Goal: Task Accomplishment & Management: Complete application form

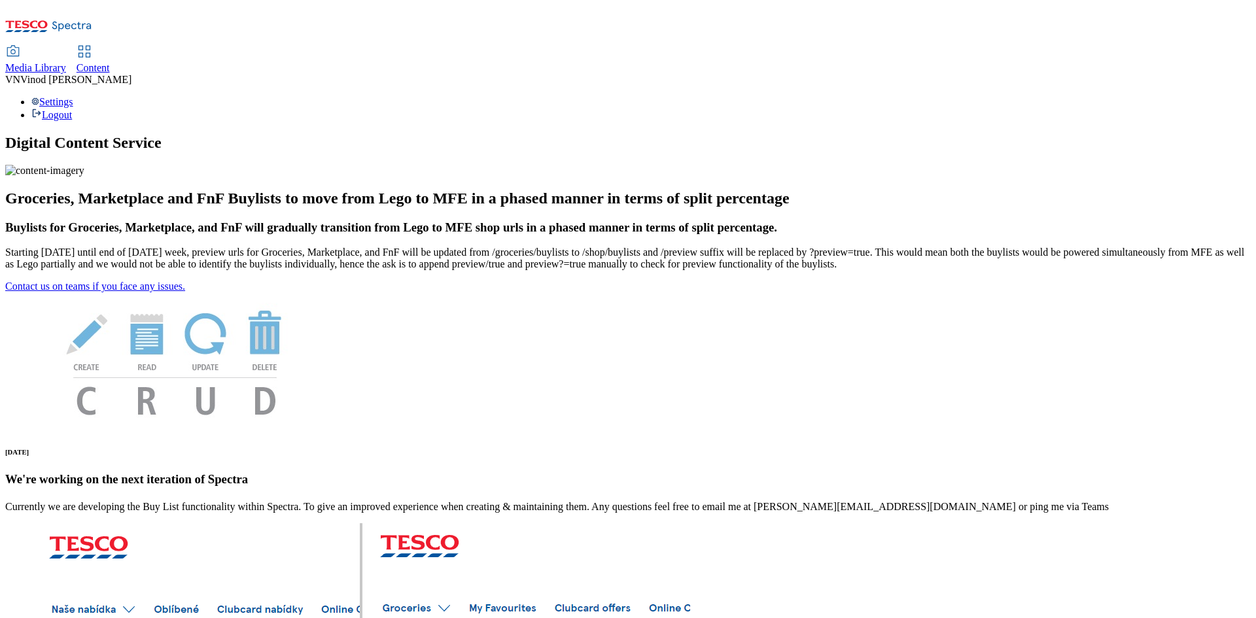
click at [110, 62] on span "Content" at bounding box center [93, 67] width 33 height 11
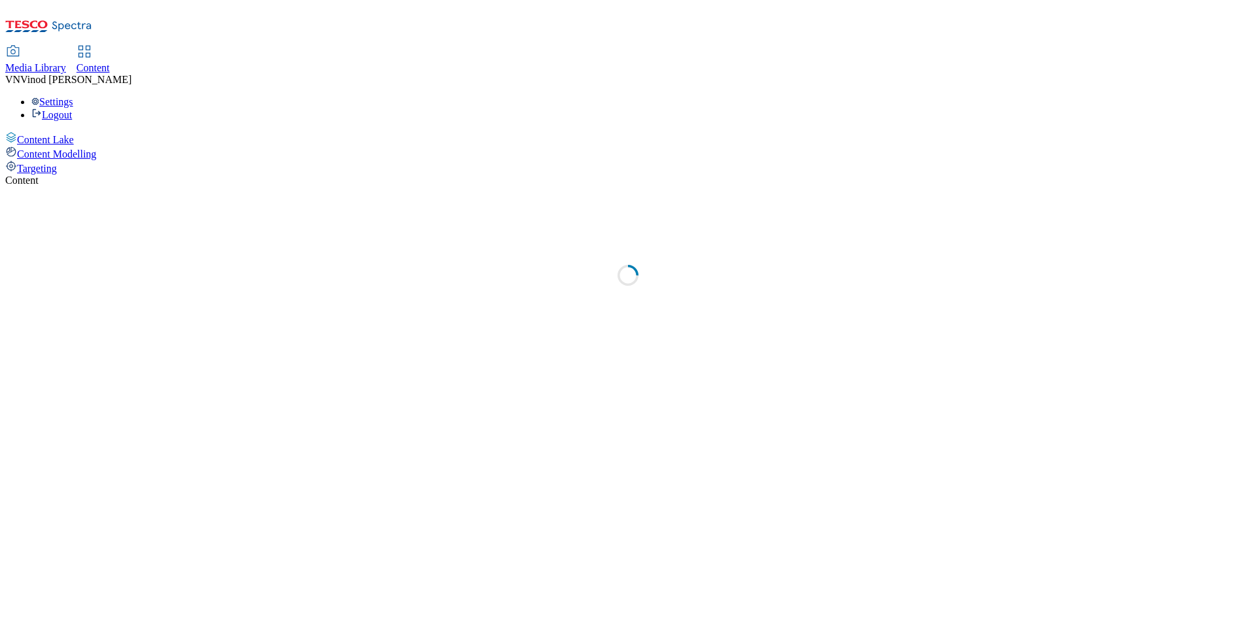
select select "ghs-uk"
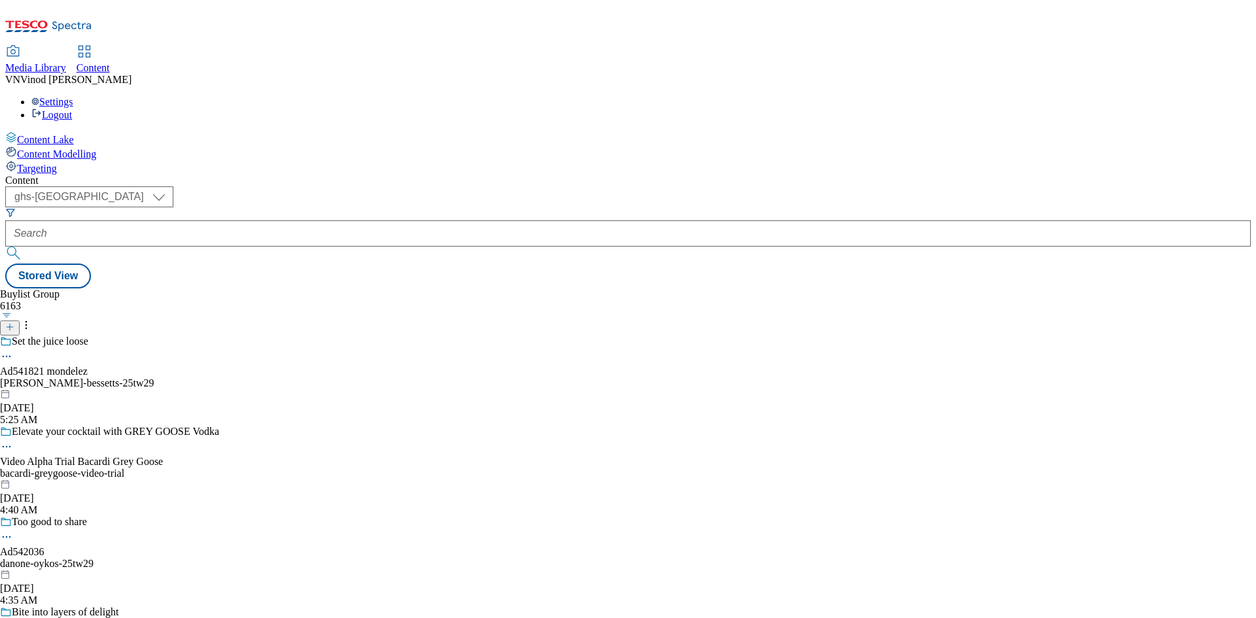
click at [14, 323] on icon at bounding box center [9, 327] width 9 height 9
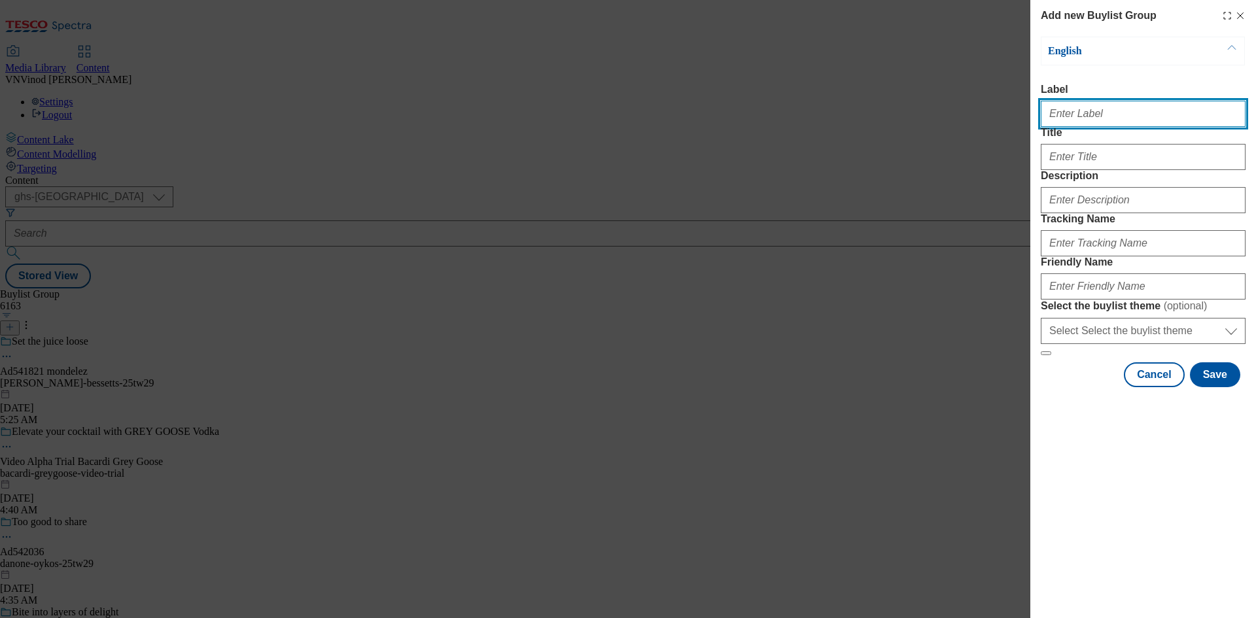
click at [1120, 118] on input "Label" at bounding box center [1143, 114] width 205 height 26
paste input "541861"
paste input "Pepsico"
click at [1084, 118] on input "Ad541861 Pepsico" at bounding box center [1143, 114] width 205 height 26
type input "Ad541861 pepsico"
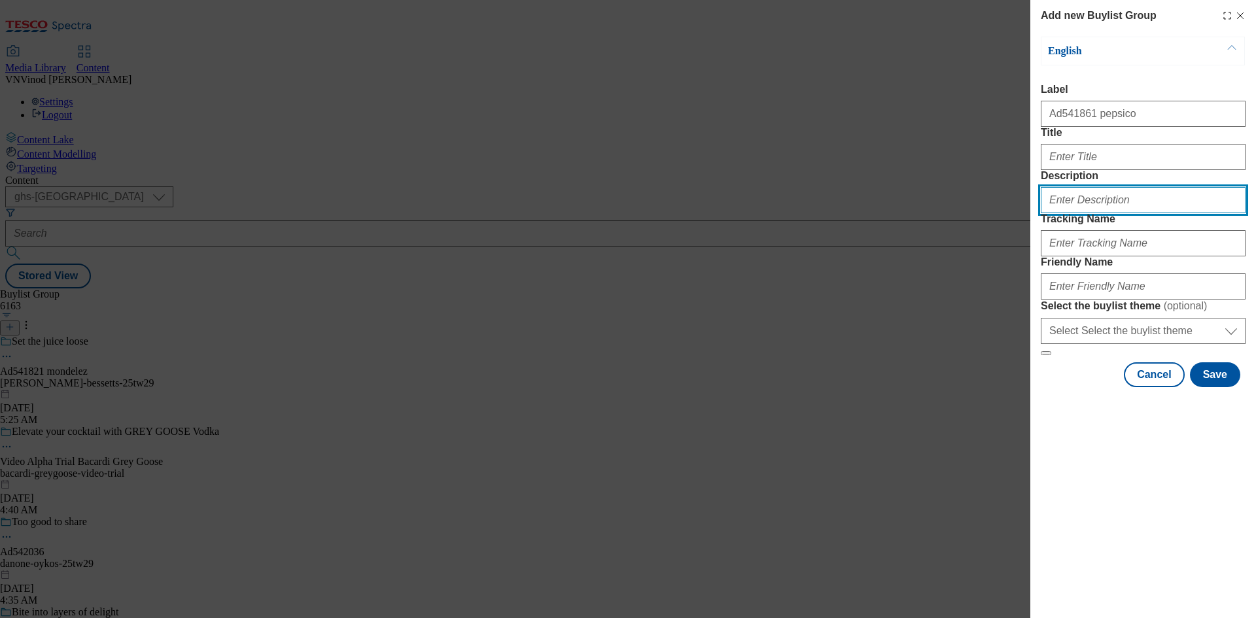
click at [1126, 213] on input "Description" at bounding box center [1143, 200] width 205 height 26
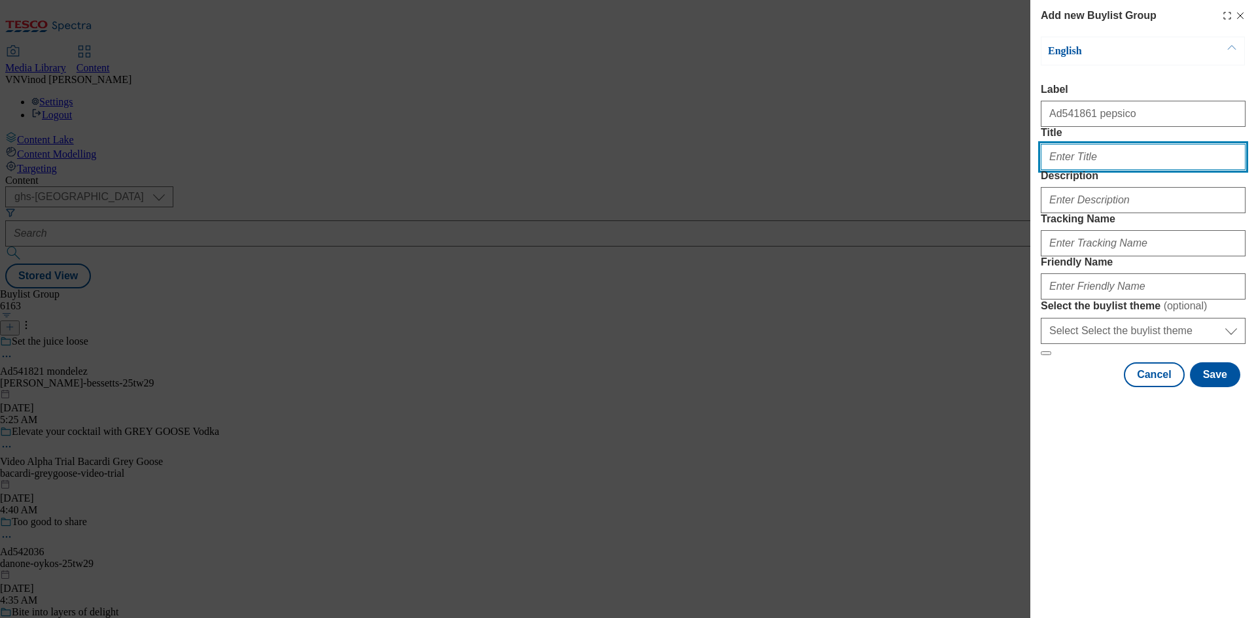
click at [1113, 170] on input "Title" at bounding box center [1143, 157] width 205 height 26
paste input "Try the zingy vinegar blast"
type input "Try the zingy vinegar blast"
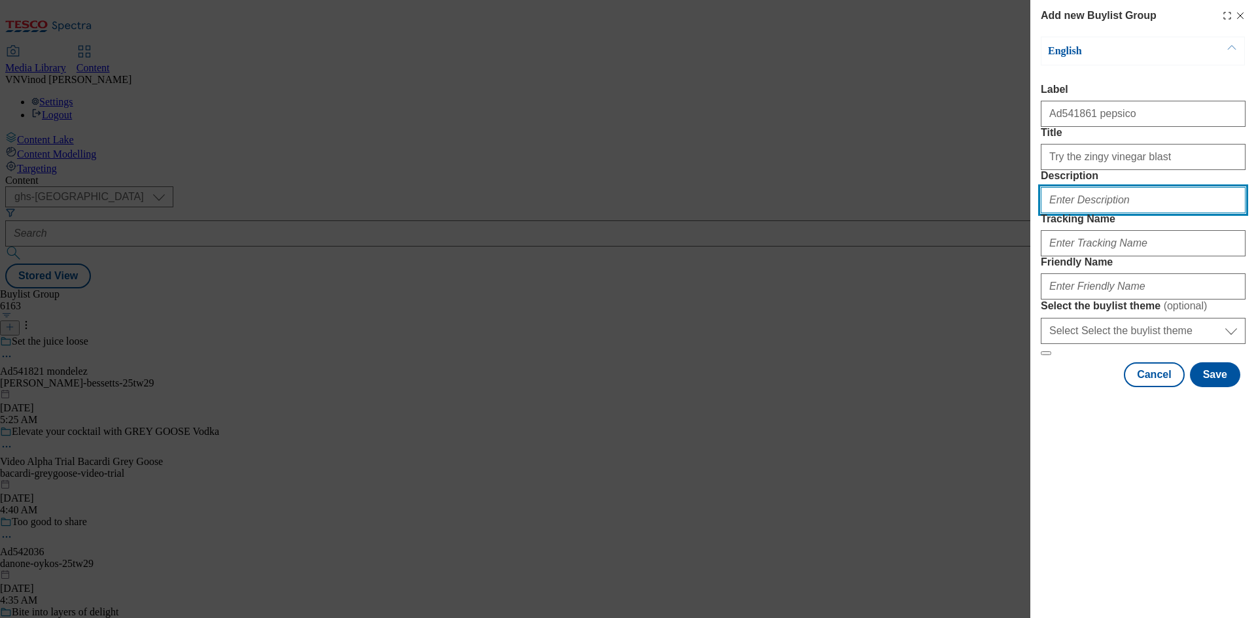
click at [1083, 213] on input "Description" at bounding box center [1143, 200] width 205 height 26
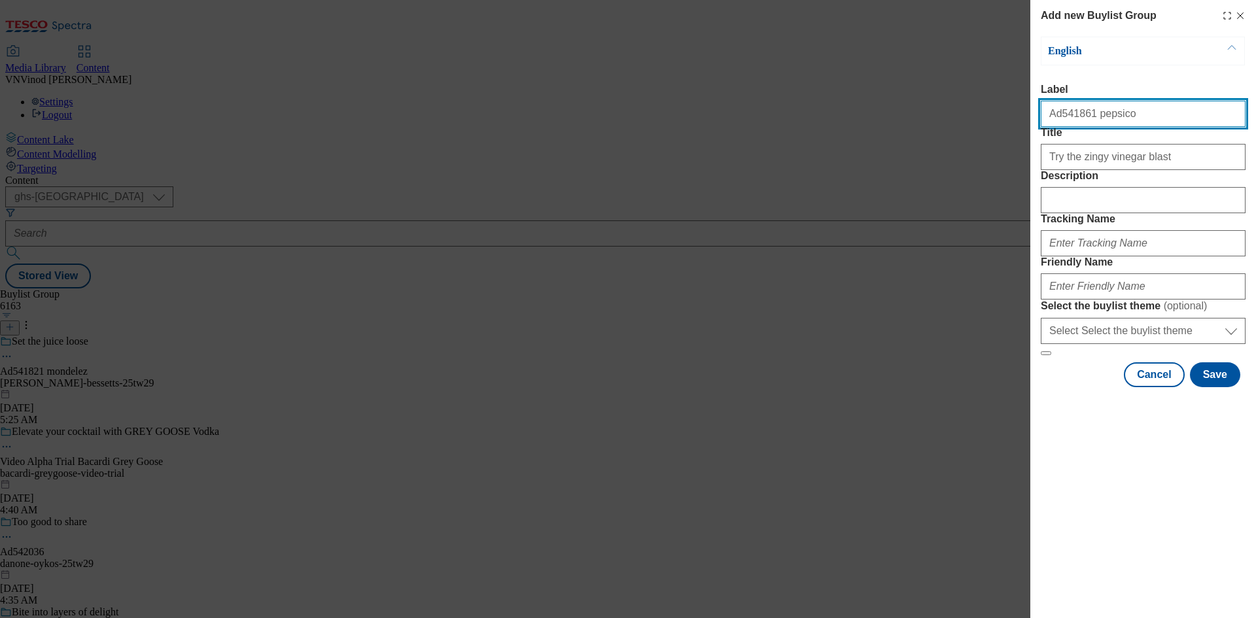
click at [1064, 121] on input "Ad541861 pepsico" at bounding box center [1143, 114] width 205 height 26
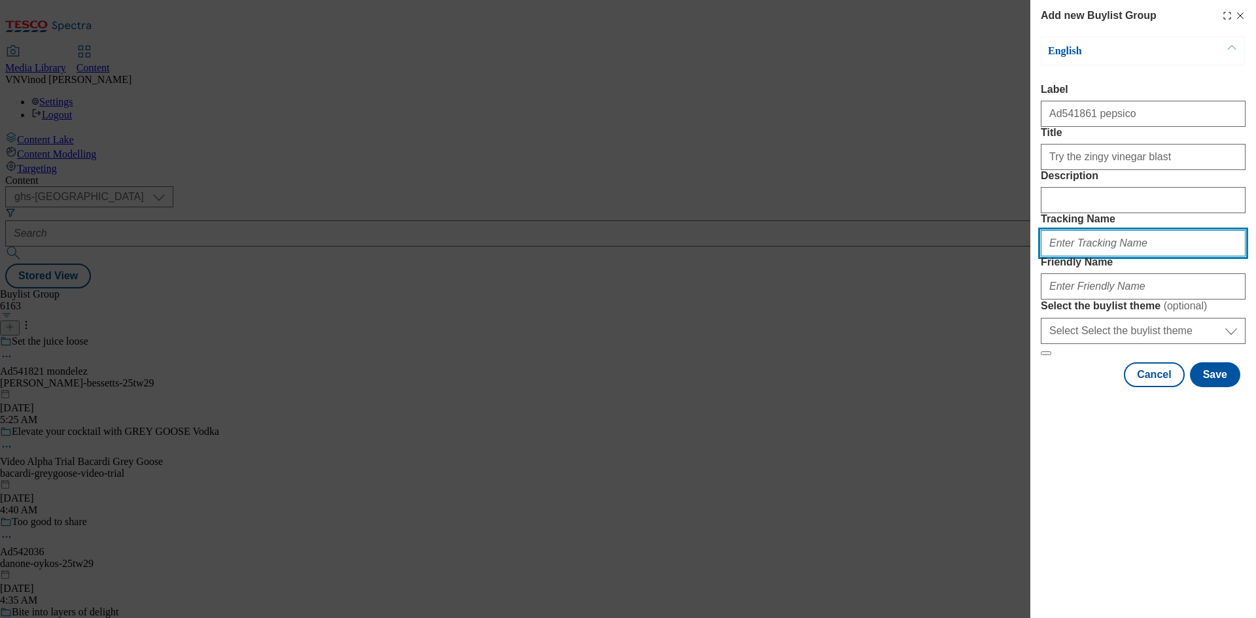
click at [1088, 257] on input "Tracking Name" at bounding box center [1143, 243] width 205 height 26
paste input "Ad541861"
click at [1074, 257] on input "DH_ADAd541861" at bounding box center [1143, 243] width 205 height 26
type input "DH_AD541861"
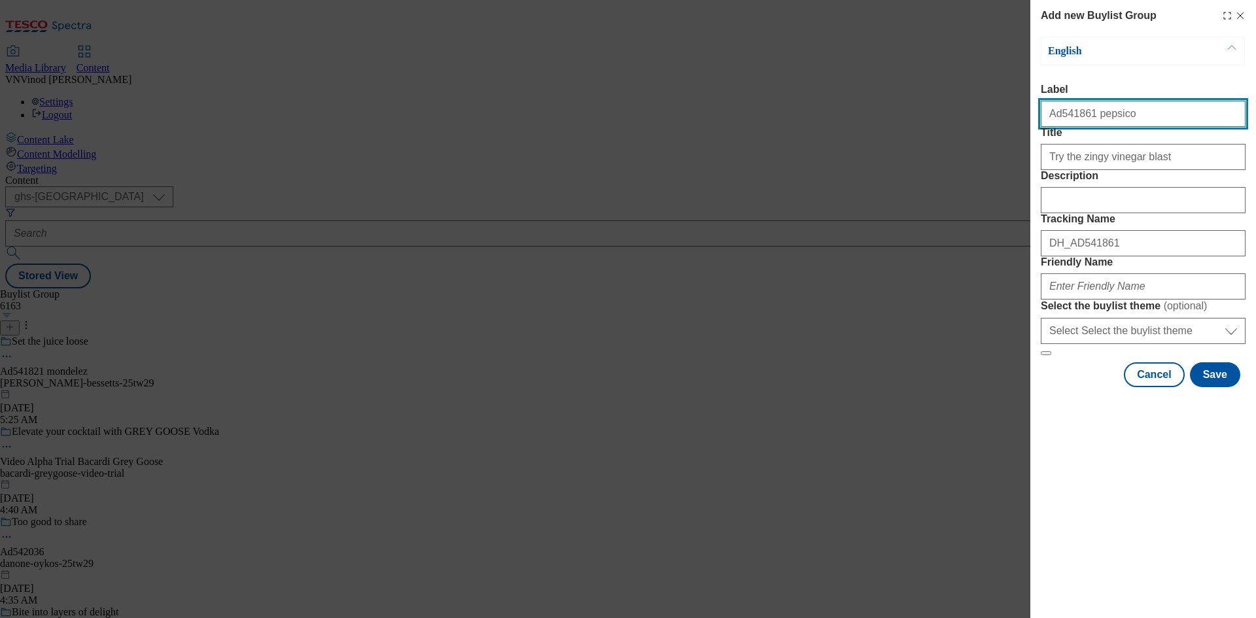
click at [1096, 117] on input "Ad541861 pepsico" at bounding box center [1143, 114] width 205 height 26
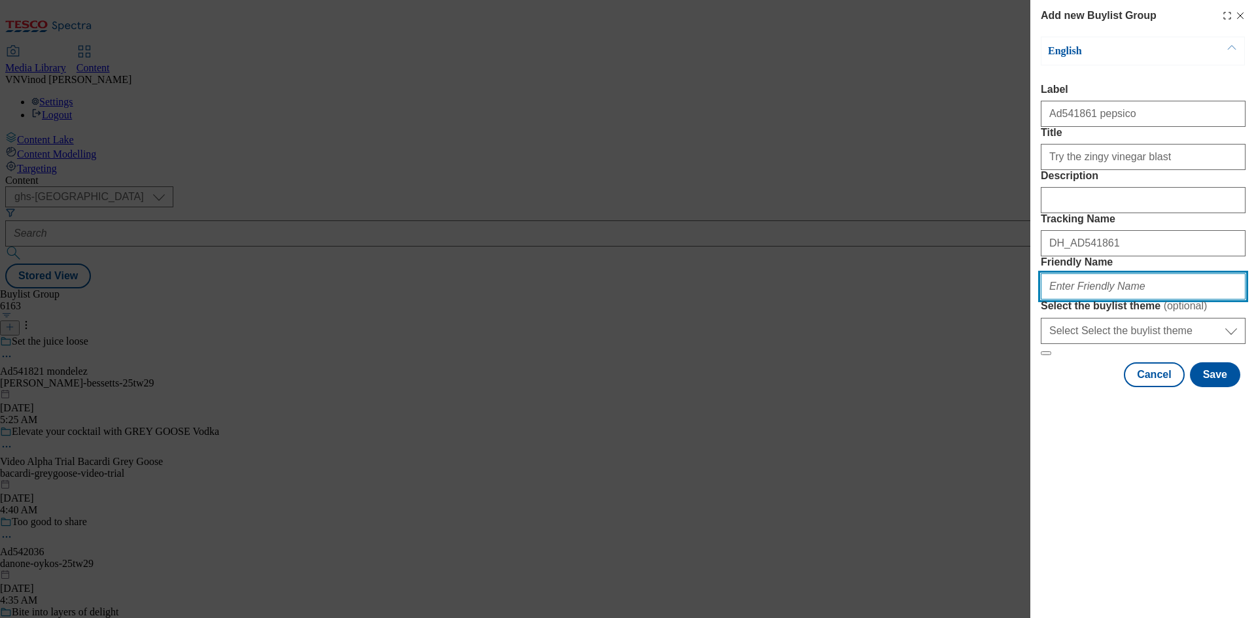
click at [1098, 300] on input "Friendly Name" at bounding box center [1143, 287] width 205 height 26
paste input "pepsico"
paste input "Doritos"
click at [1082, 300] on input "pepsico-Doritos" at bounding box center [1143, 287] width 205 height 26
click at [1145, 300] on input "pepsico-doritos" at bounding box center [1143, 287] width 205 height 26
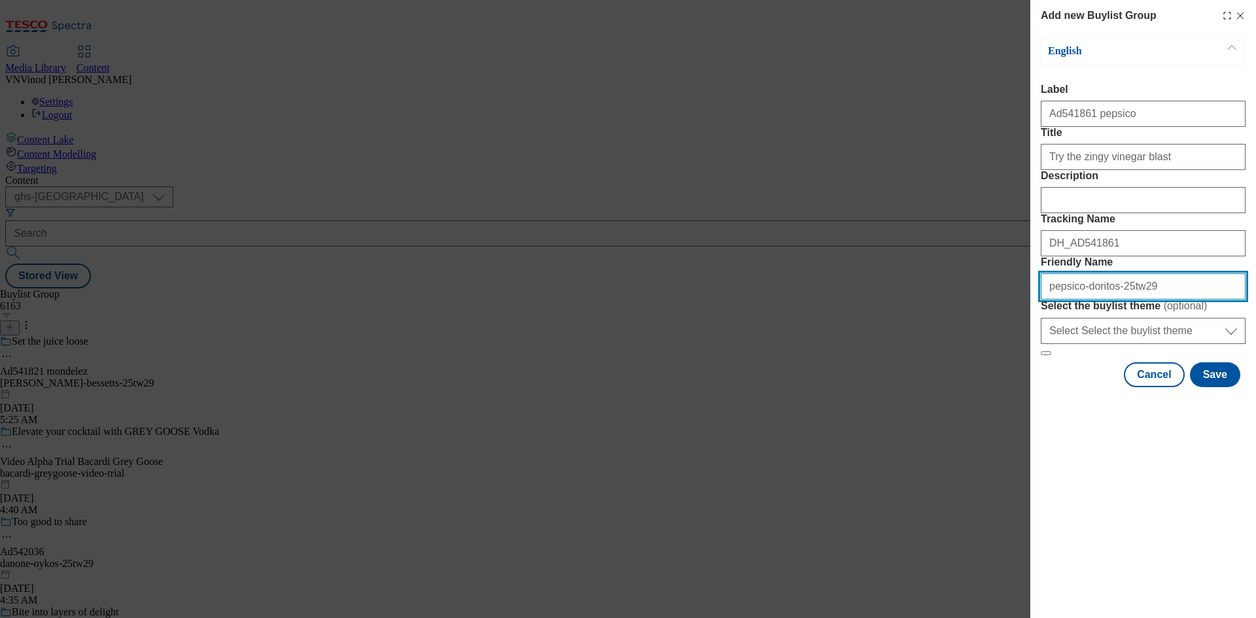
drag, startPoint x: 1170, startPoint y: 380, endPoint x: 619, endPoint y: 351, distance: 551.8
click at [618, 352] on div "Add new Buylist Group English Label Ad541861 pepsico Title Try the zingy vinega…" at bounding box center [628, 309] width 1256 height 618
type input "pepsico-doritos-25tw29"
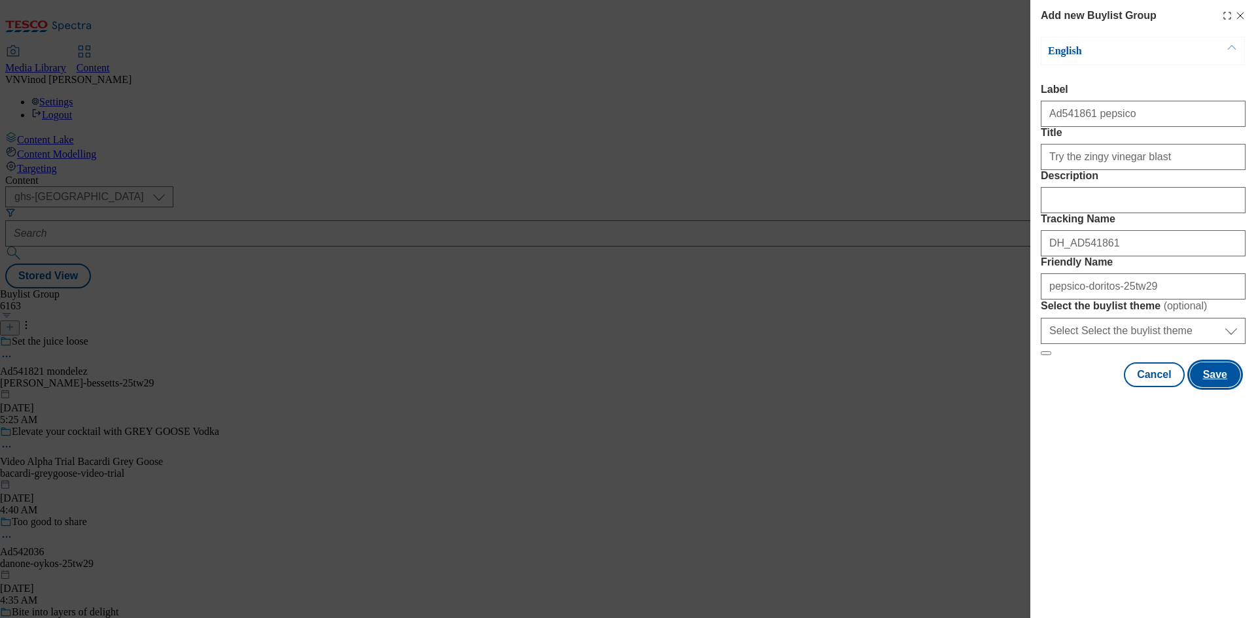
click at [1220, 387] on button "Save" at bounding box center [1215, 375] width 50 height 25
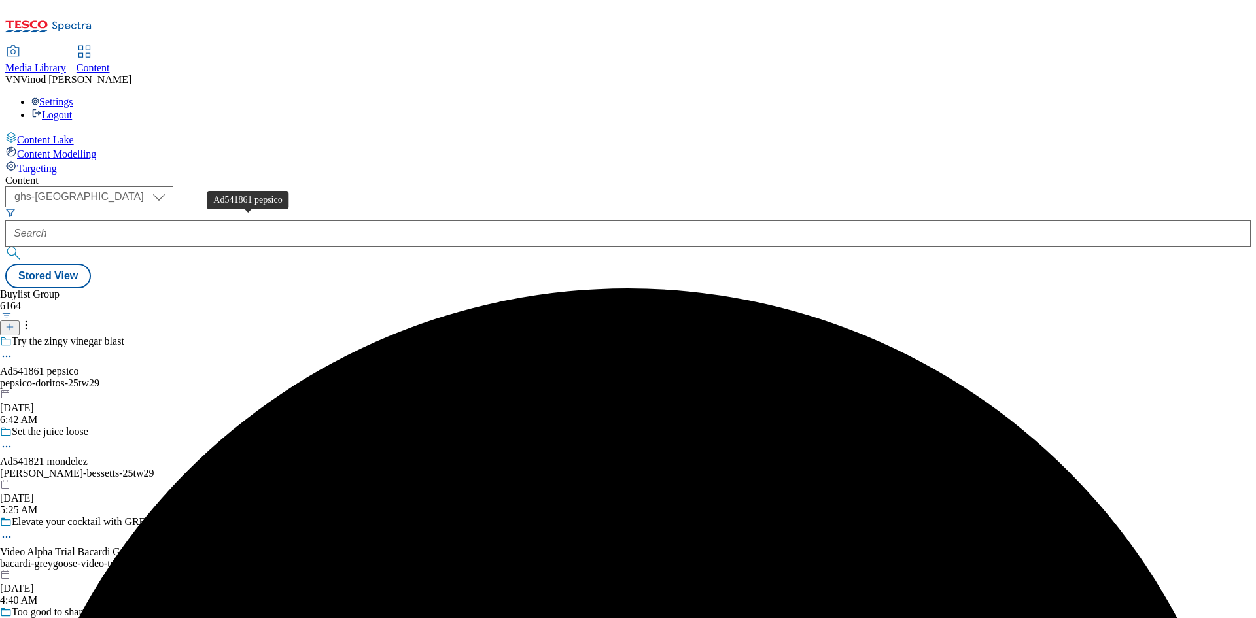
click at [79, 366] on div "Ad541861 pepsico" at bounding box center [39, 372] width 79 height 12
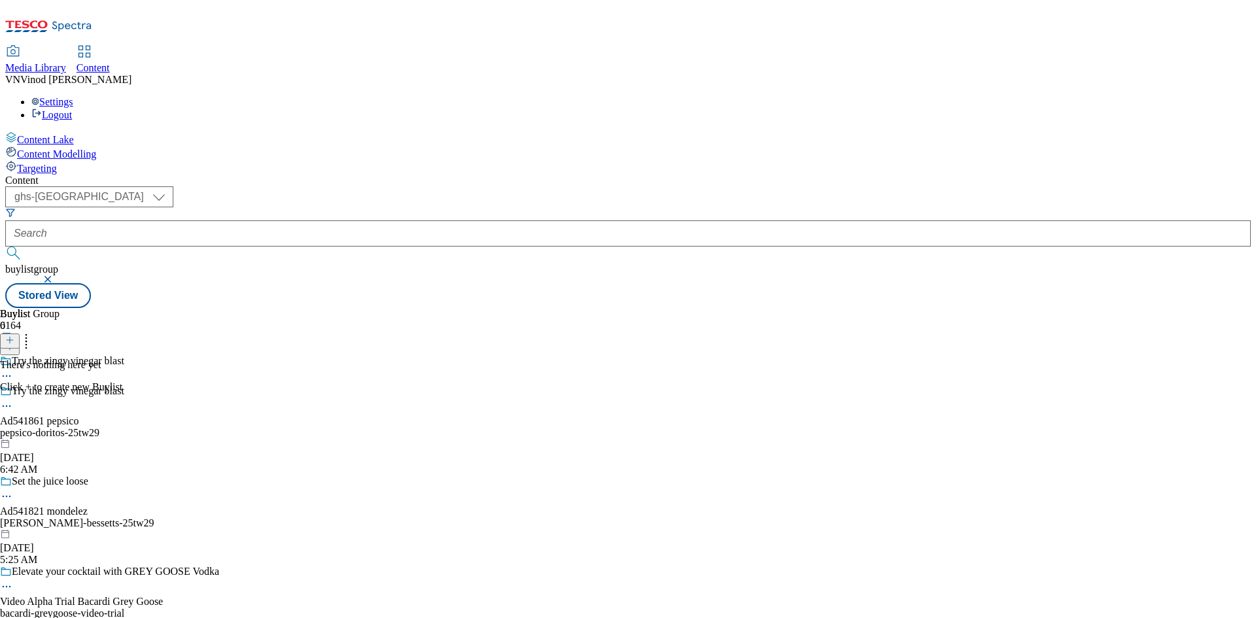
click at [13, 340] on line at bounding box center [10, 340] width 7 height 0
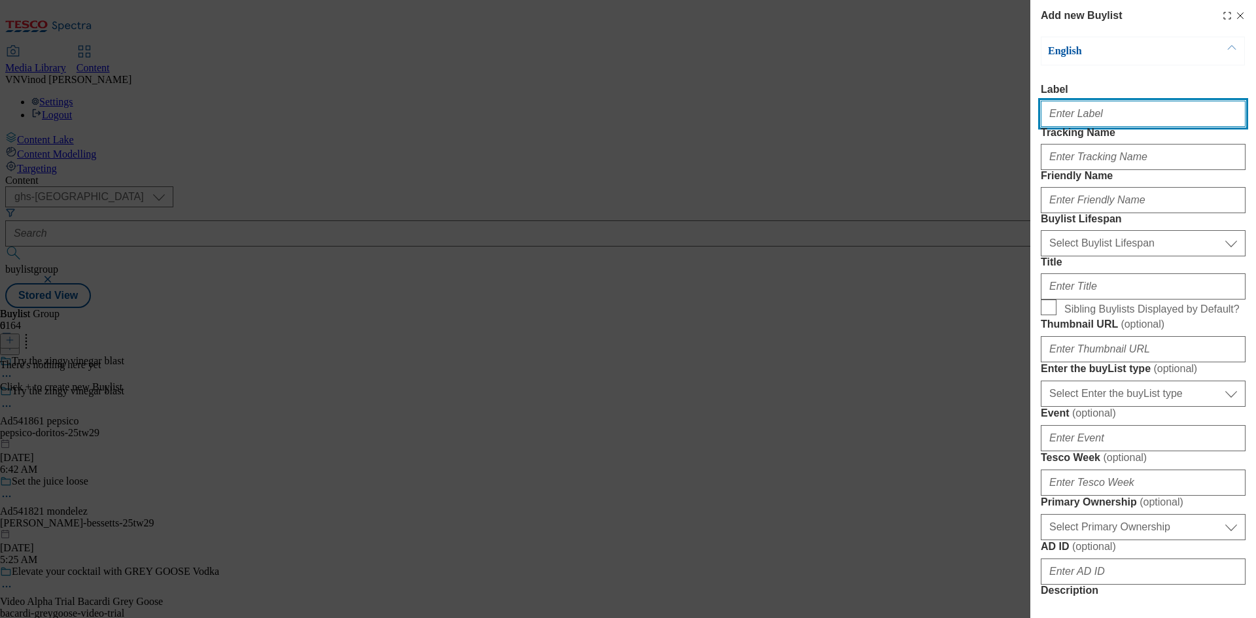
click at [1104, 121] on input "Label" at bounding box center [1143, 114] width 205 height 26
paste input "541861"
type input "Ad541861"
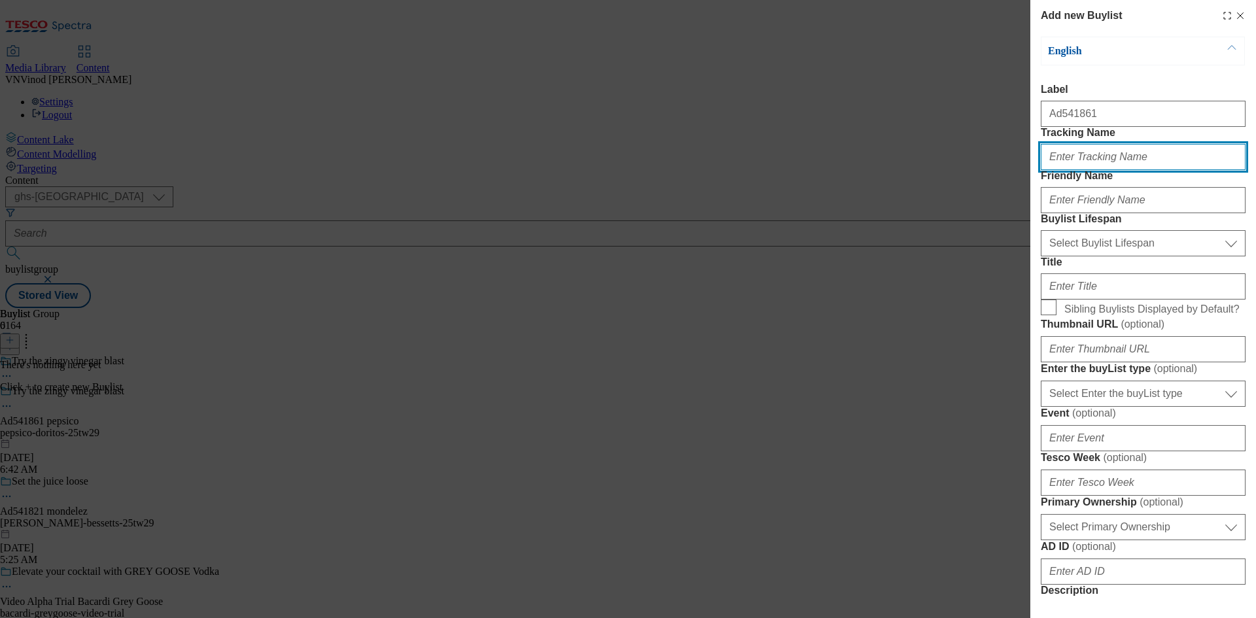
click at [1092, 170] on input "Tracking Name" at bounding box center [1143, 157] width 205 height 26
paste input "541861"
type input "Dh_AD541861"
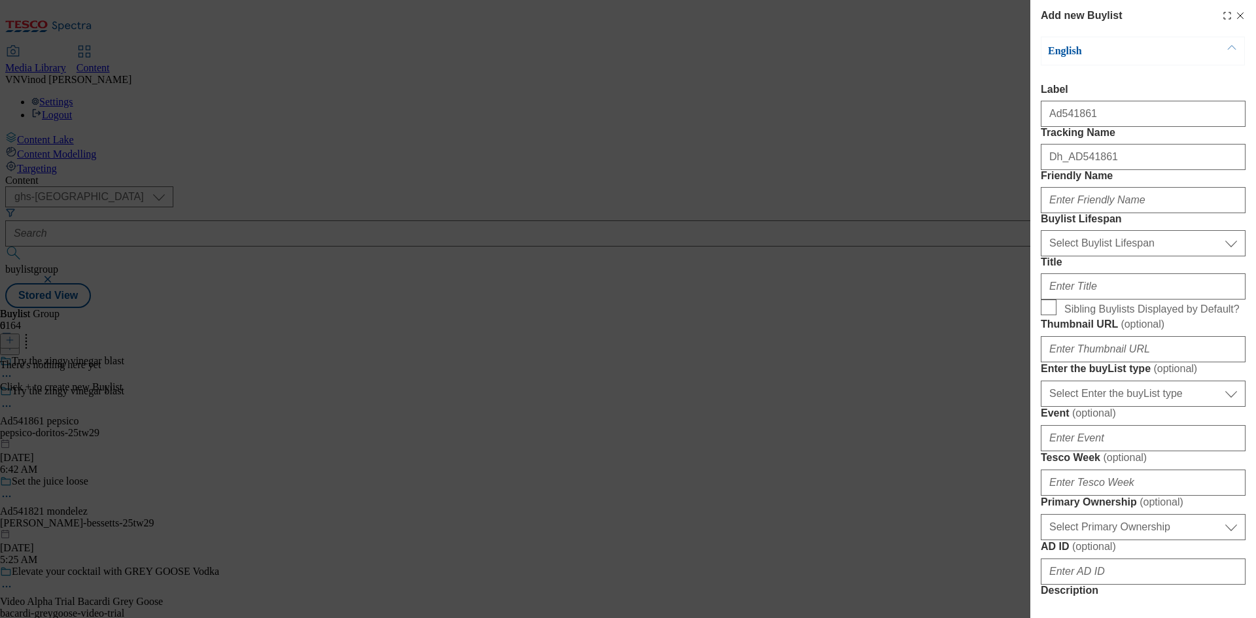
click at [899, 88] on div "Add new Buylist English Label Ad541861 Tracking Name Dh_AD541861 Friendly Name …" at bounding box center [628, 309] width 1256 height 618
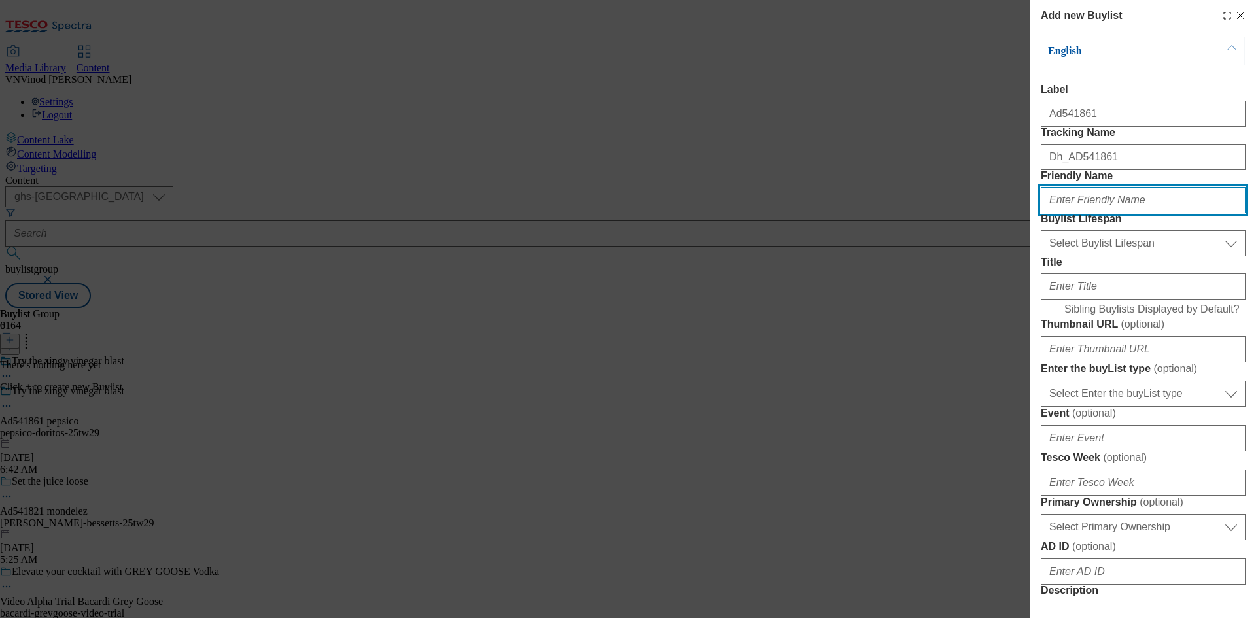
click at [1088, 213] on input "Friendly Name" at bounding box center [1143, 200] width 205 height 26
paste input "pepsico"
type input "pepsico"
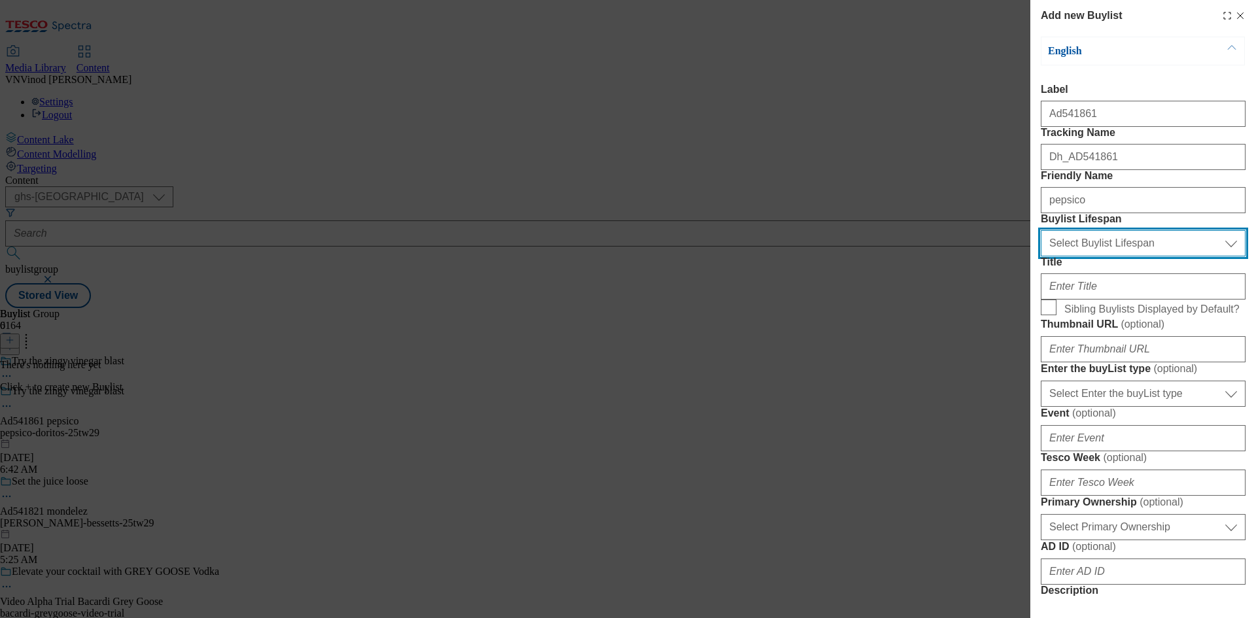
click at [1109, 257] on select "Select Buylist Lifespan evergreen seasonal tactical" at bounding box center [1143, 243] width 205 height 26
select select "tactical"
click at [1041, 257] on select "Select Buylist Lifespan evergreen seasonal tactical" at bounding box center [1143, 243] width 205 height 26
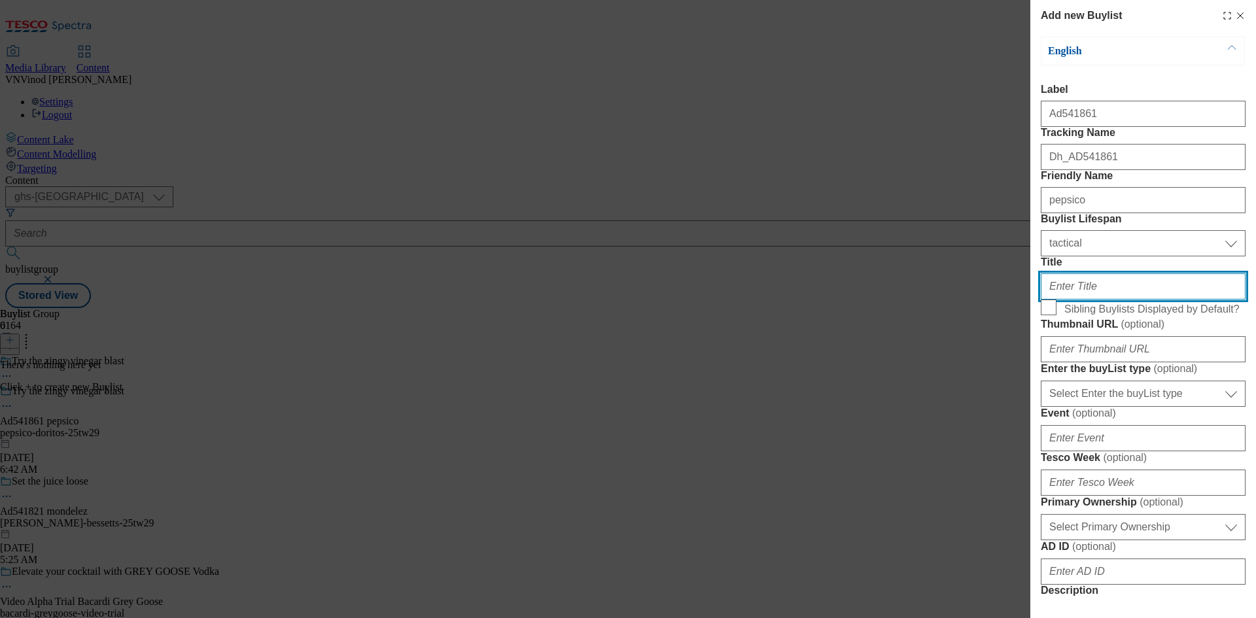
click at [1088, 300] on input "Title" at bounding box center [1143, 287] width 205 height 26
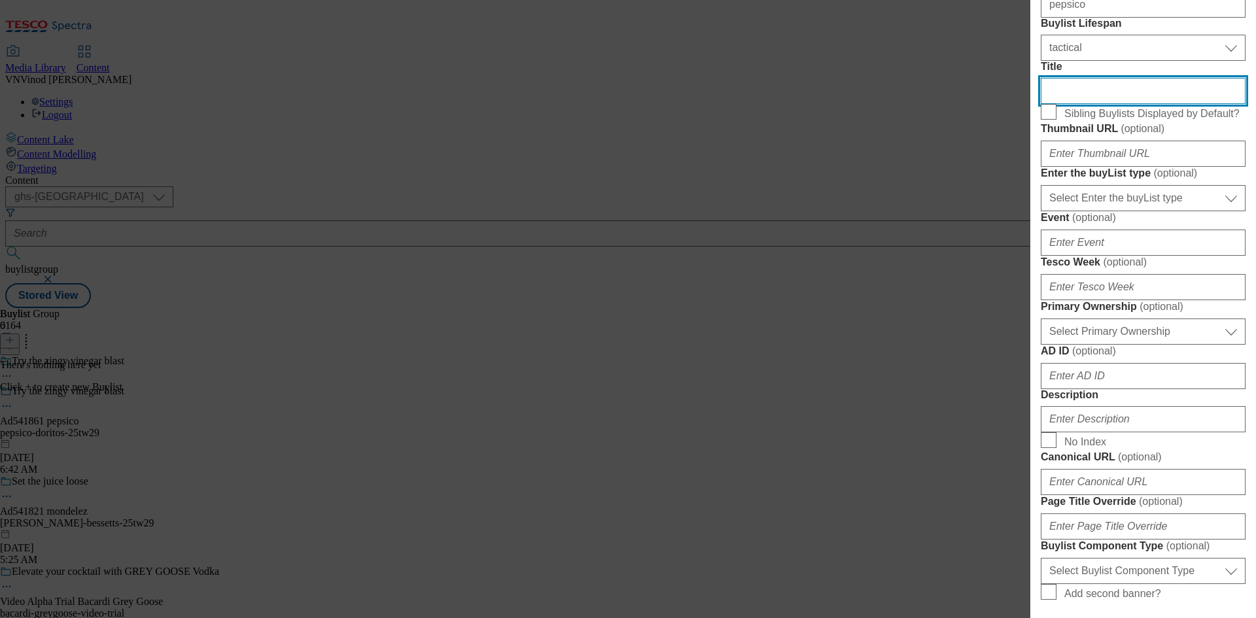
scroll to position [196, 0]
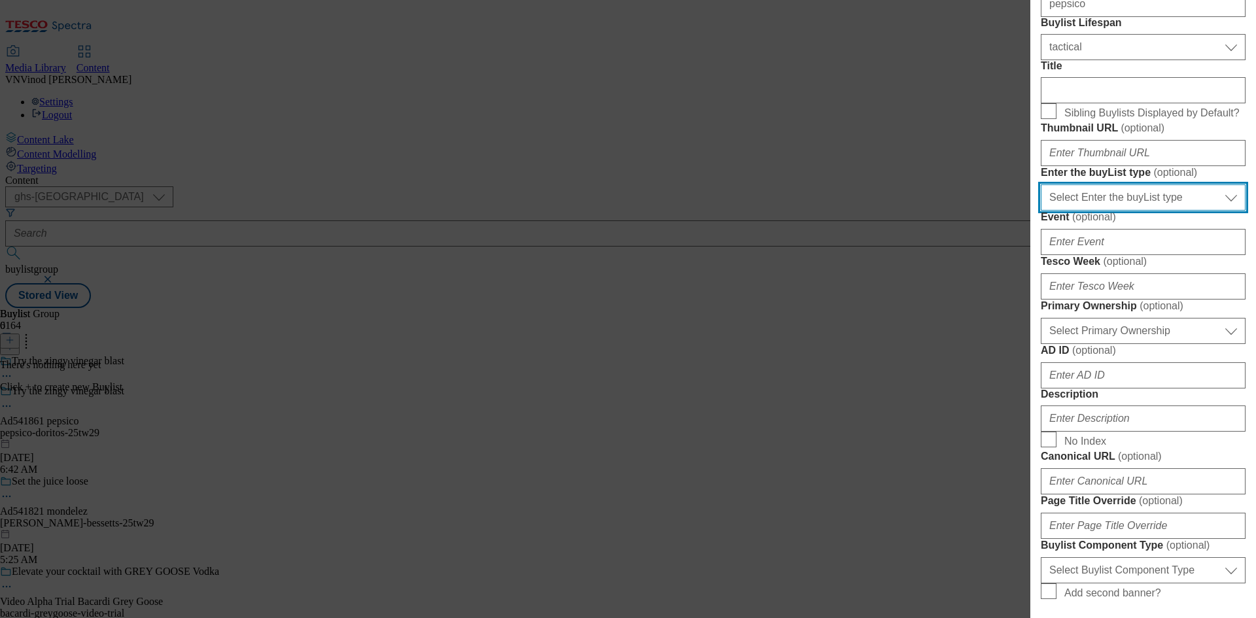
click at [1108, 211] on select "Select Enter the buyList type event supplier funded long term >4 weeks supplier…" at bounding box center [1143, 198] width 205 height 26
select select "supplier funded short term 1-3 weeks"
click at [1041, 211] on select "Select Enter the buyList type event supplier funded long term >4 weeks supplier…" at bounding box center [1143, 198] width 205 height 26
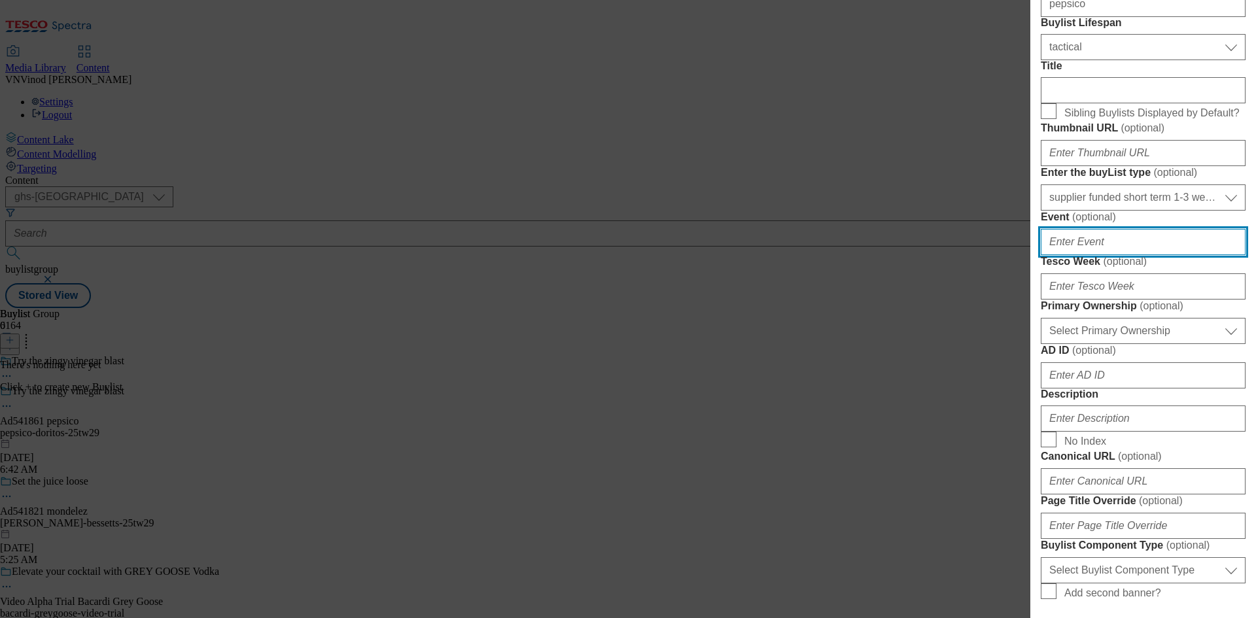
click at [1113, 255] on input "Event ( optional )" at bounding box center [1143, 242] width 205 height 26
type input "2"
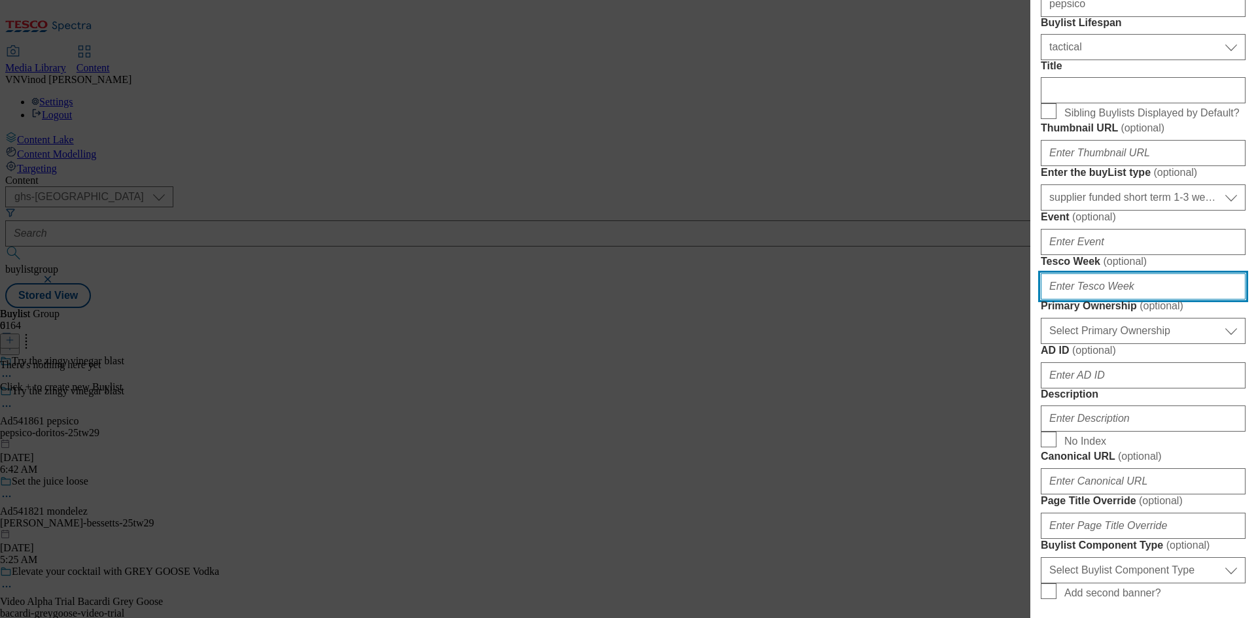
click at [1092, 300] on input "Tesco Week ( optional )" at bounding box center [1143, 287] width 205 height 26
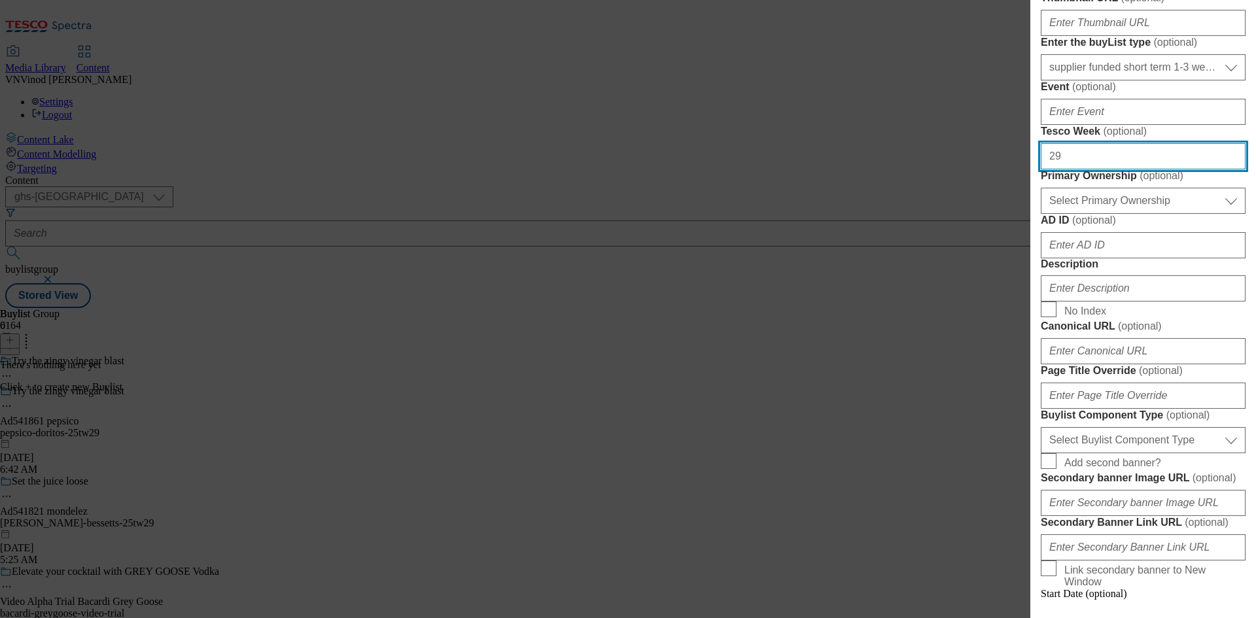
scroll to position [327, 0]
type input "29"
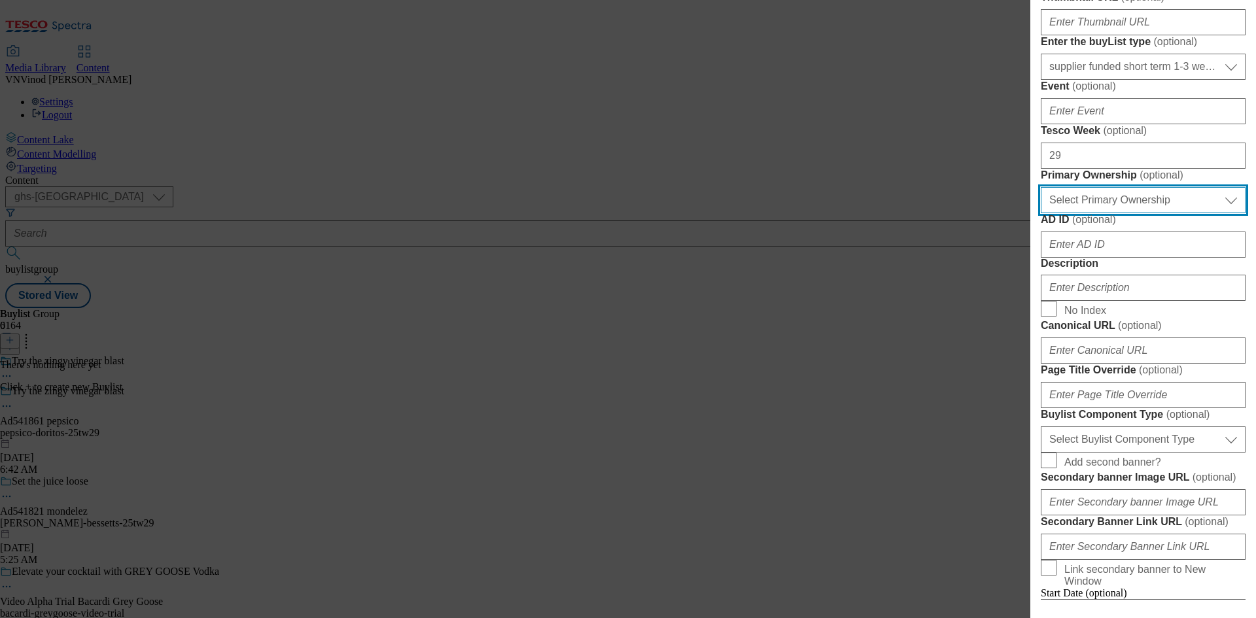
click at [1138, 213] on select "Select Primary Ownership tesco dunnhumby" at bounding box center [1143, 200] width 205 height 26
select select "dunnhumby"
click at [1041, 213] on select "Select Primary Ownership tesco dunnhumby" at bounding box center [1143, 200] width 205 height 26
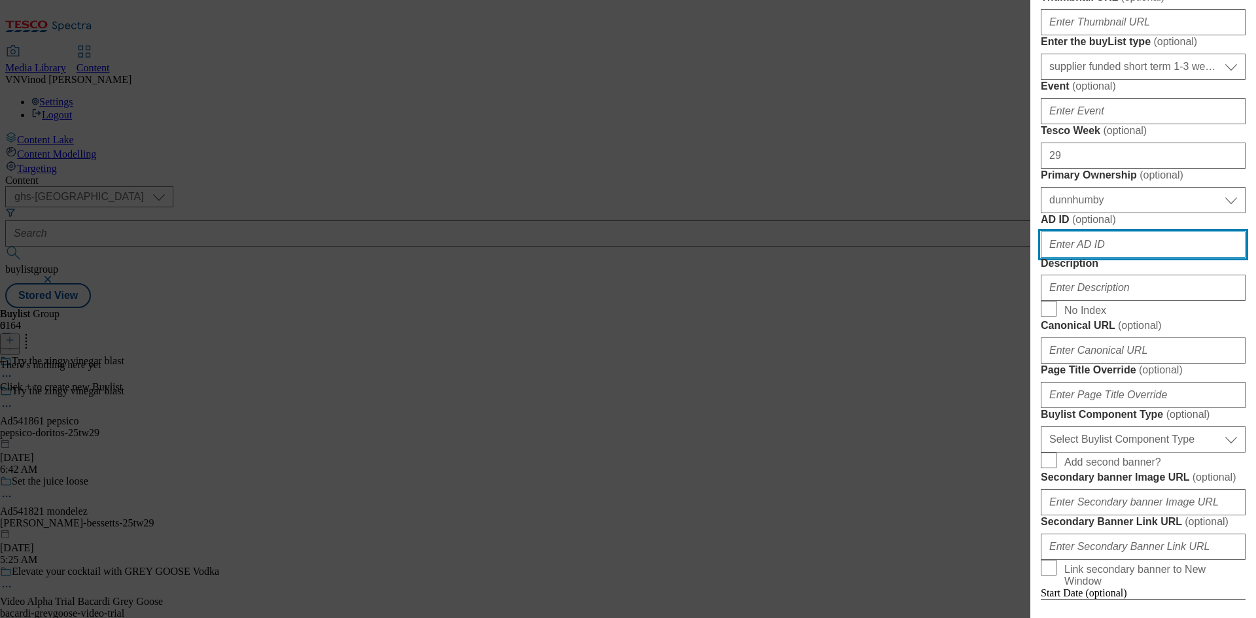
click at [1097, 258] on input "AD ID ( optional )" at bounding box center [1143, 245] width 205 height 26
paste input "541861"
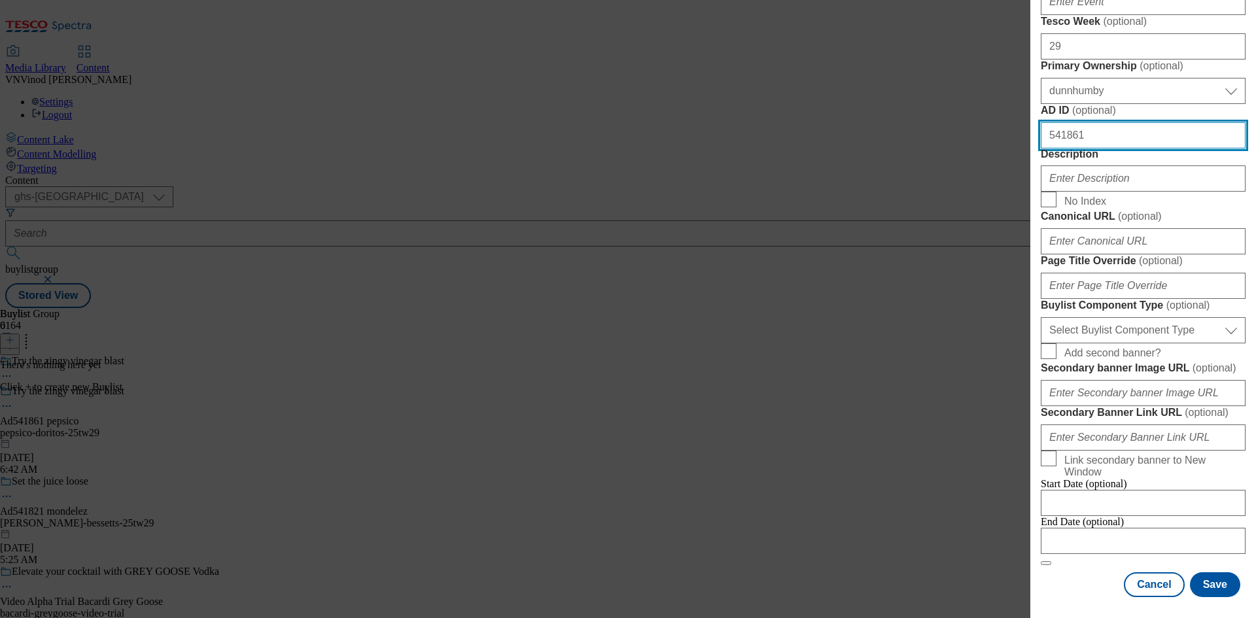
scroll to position [458, 0]
type input "541861"
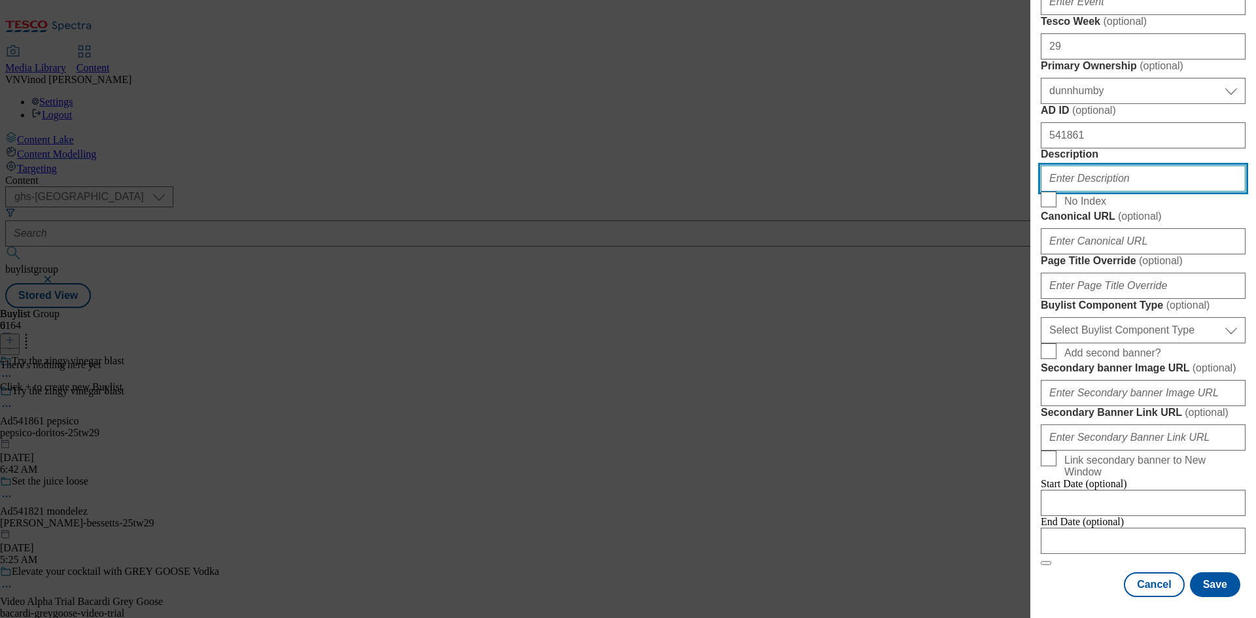
click at [1091, 192] on input "Description" at bounding box center [1143, 179] width 205 height 26
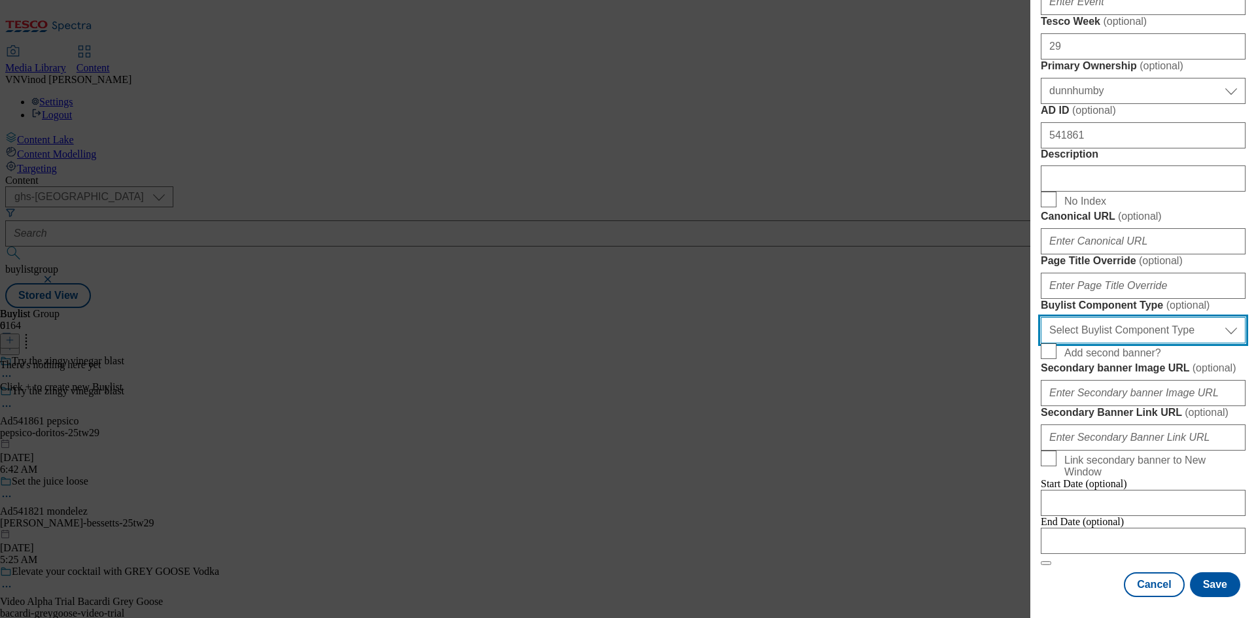
click at [1115, 344] on select "Select Buylist Component Type Banner Competition Header Meal" at bounding box center [1143, 330] width 205 height 26
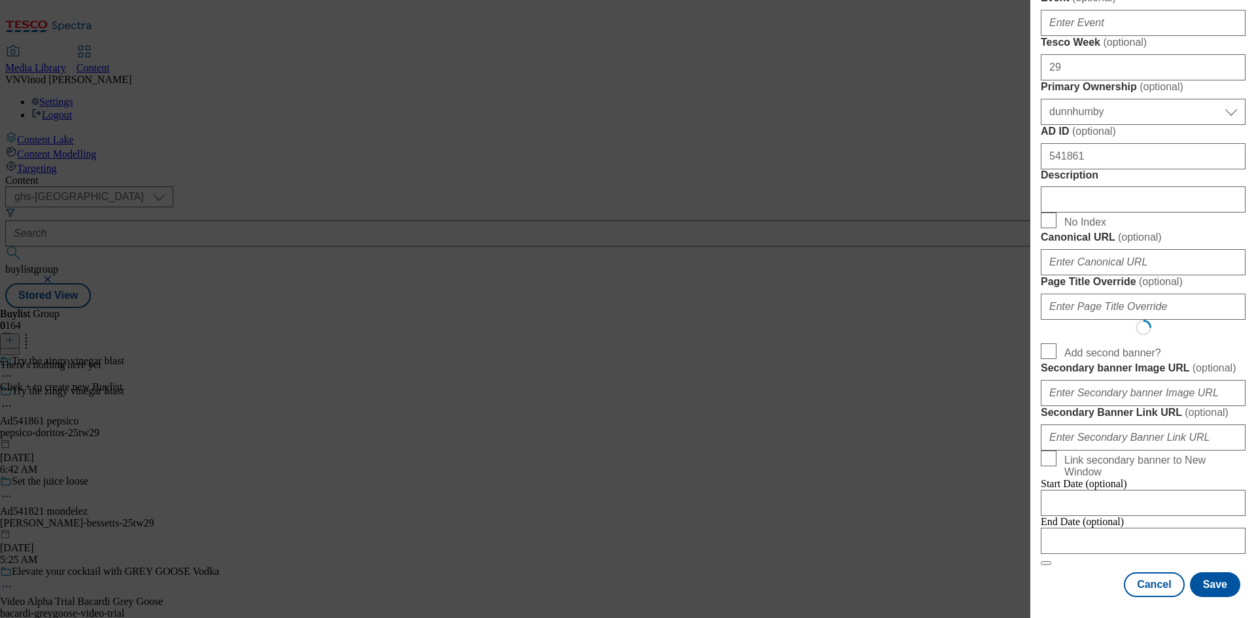
select select "Banner"
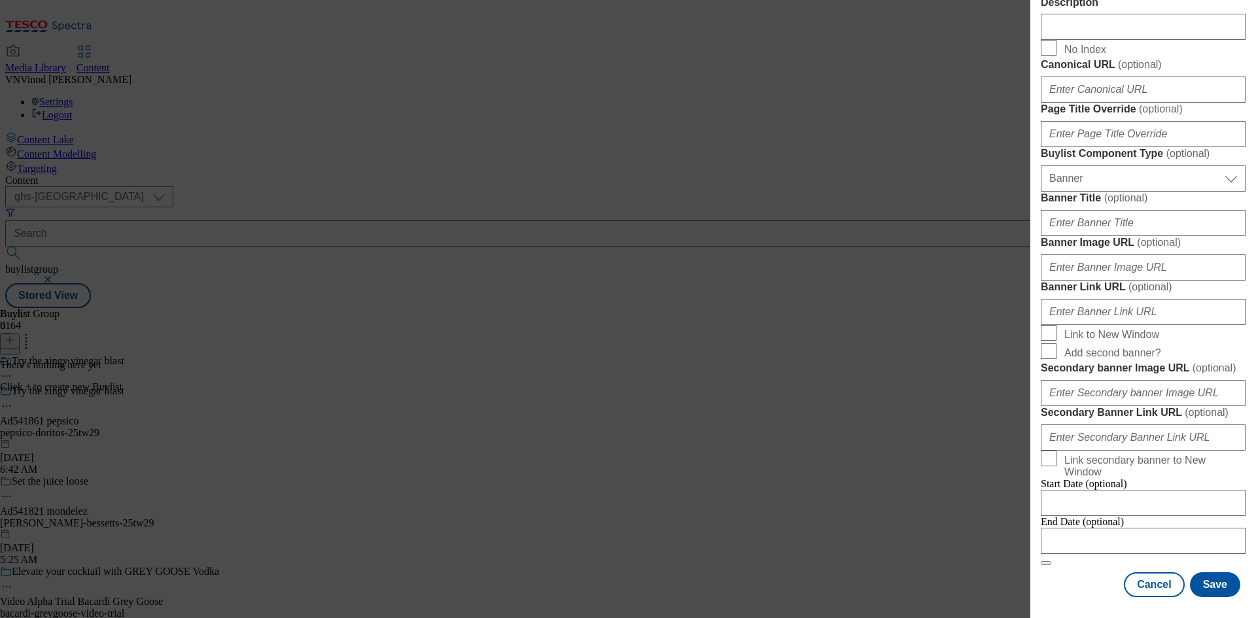
scroll to position [1147, 0]
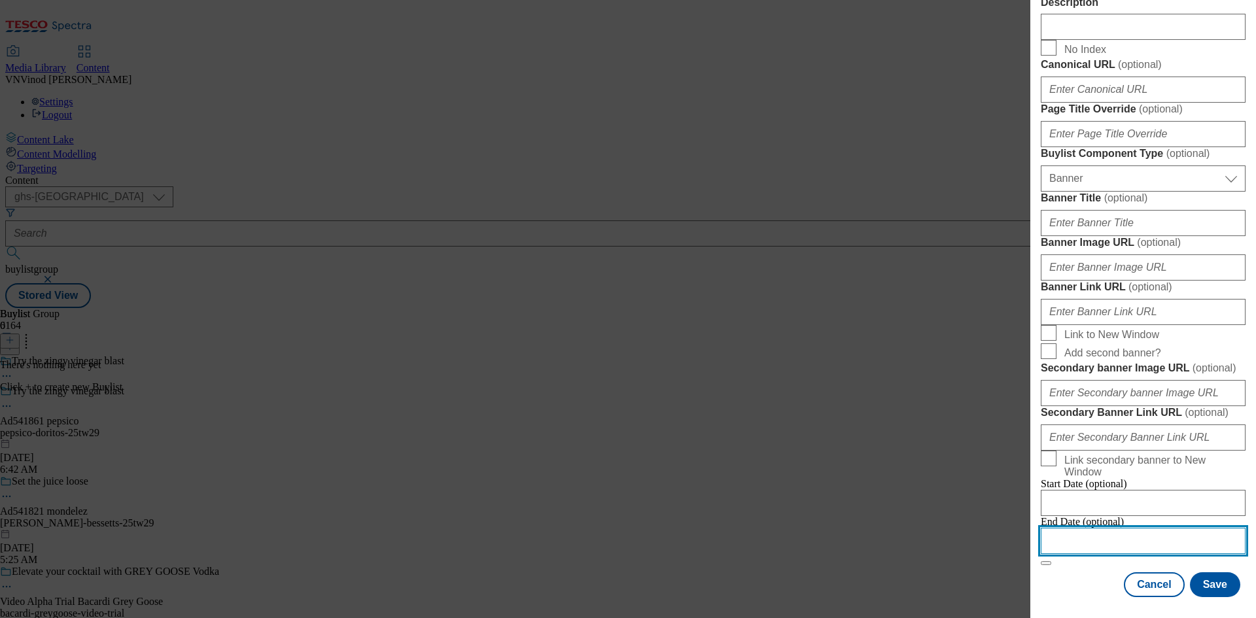
click at [1132, 529] on input "Modal" at bounding box center [1143, 541] width 205 height 26
select select "2025"
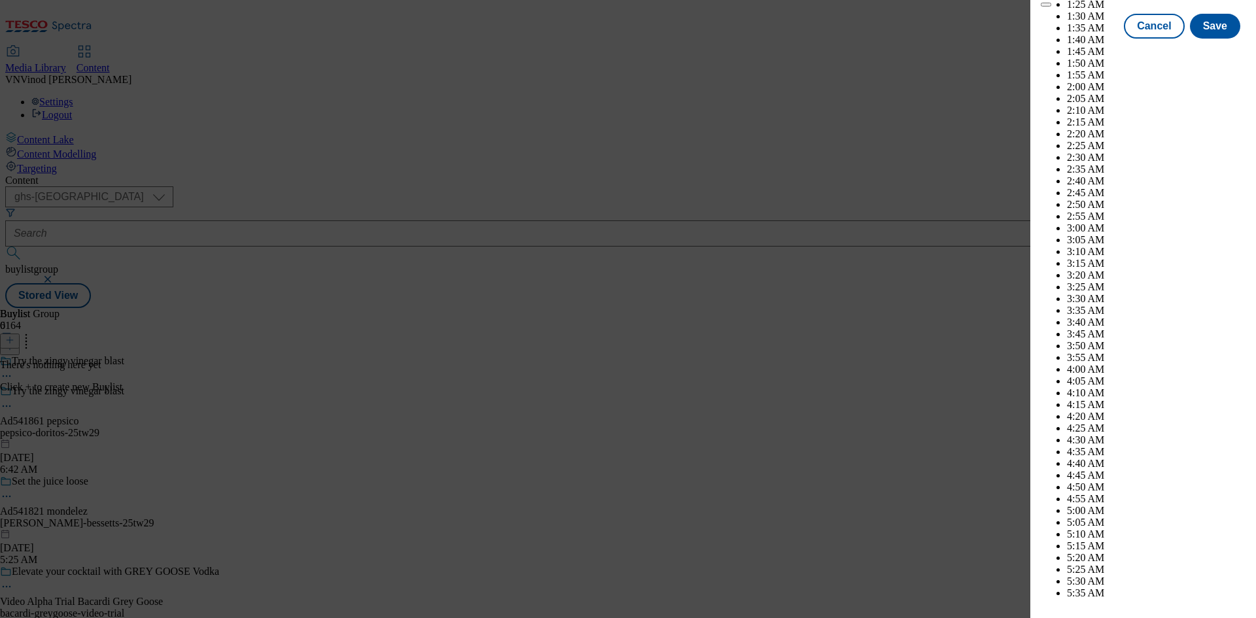
scroll to position [1921, 0]
select select "December"
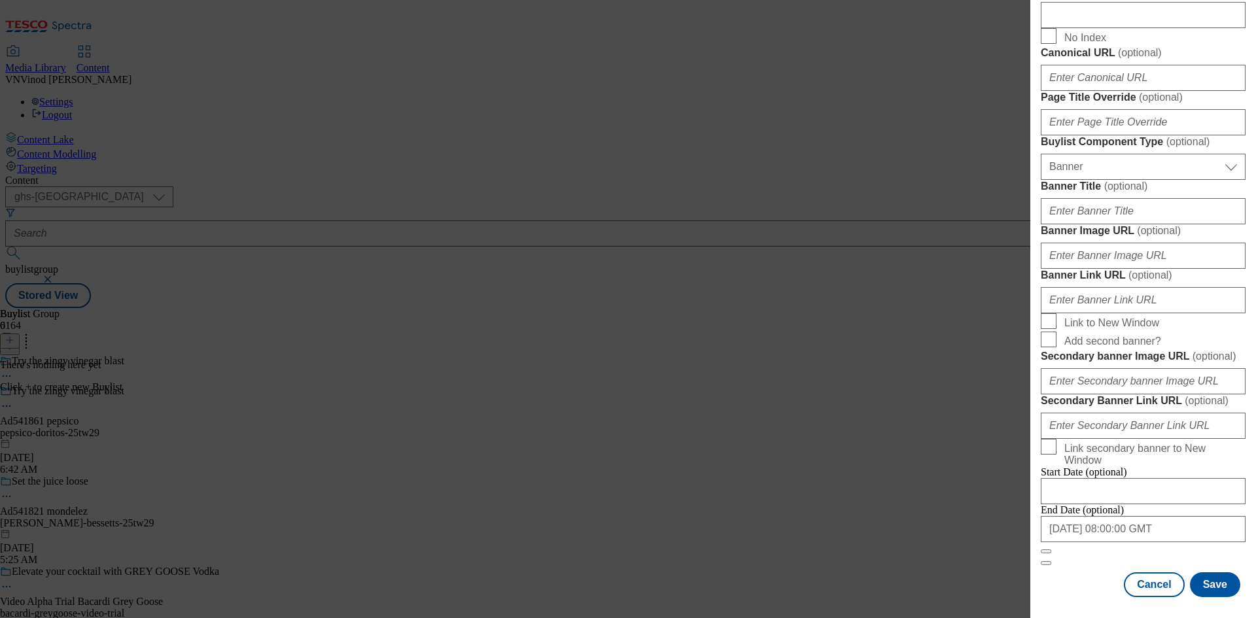
click at [1060, 566] on div "English Label Ad541861 Tracking Name Dh_AD541861 Friendly Name pepsico Buylist …" at bounding box center [1143, 17] width 205 height 1161
click at [1213, 588] on button "Save" at bounding box center [1215, 585] width 50 height 25
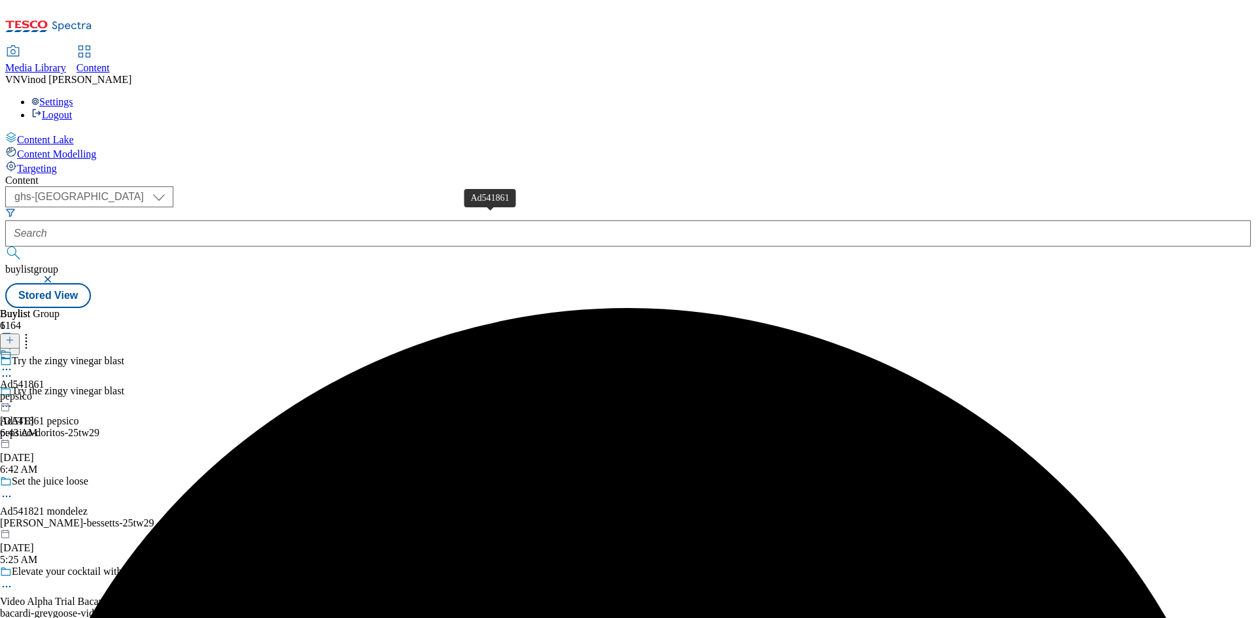
click at [45, 379] on div "Ad541861" at bounding box center [22, 385] width 45 height 12
click at [14, 336] on icon at bounding box center [9, 340] width 9 height 9
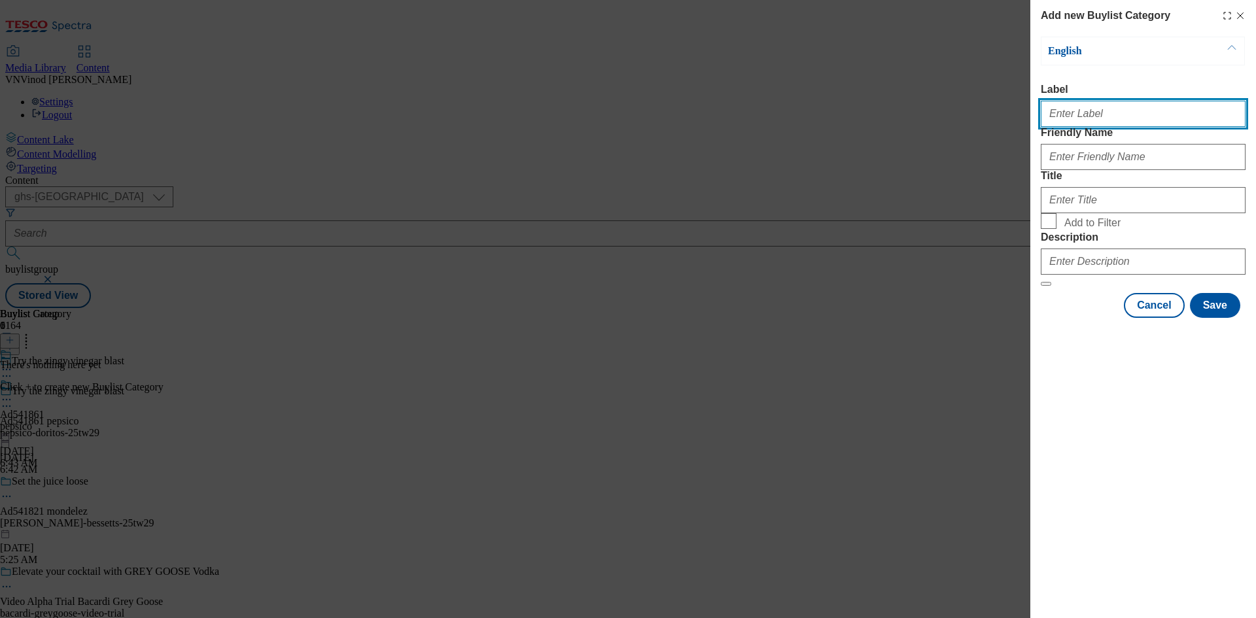
click at [1124, 120] on input "Label" at bounding box center [1143, 114] width 205 height 26
paste input "541861"
type input "Ad541861"
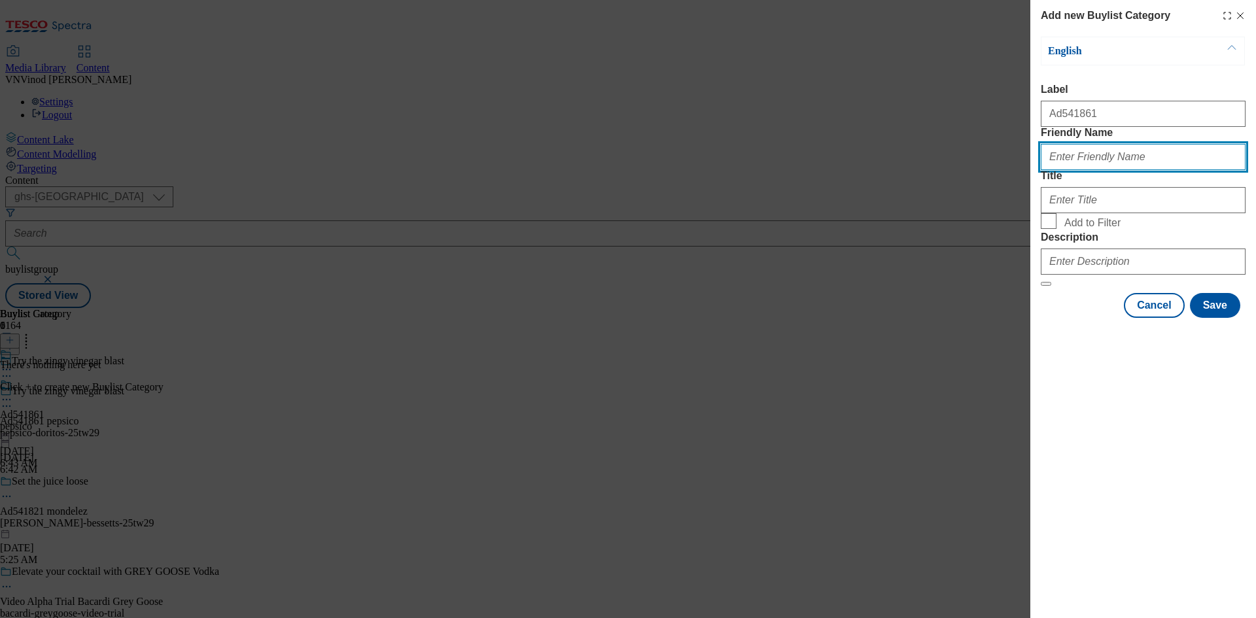
click at [1130, 170] on input "Friendly Name" at bounding box center [1143, 157] width 205 height 26
paste input "pepsico-doritos"
type input "pepsico-doritos"
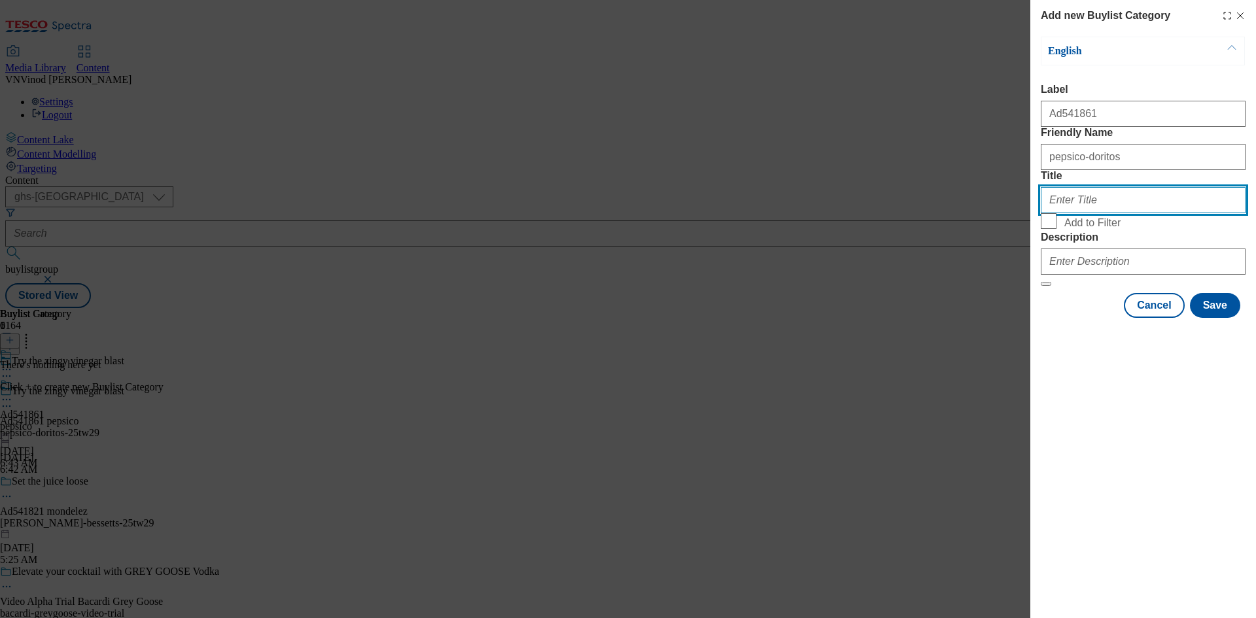
click at [1102, 213] on input "Title" at bounding box center [1143, 200] width 205 height 26
paste input "Pepsico"
type input "Pepsico"
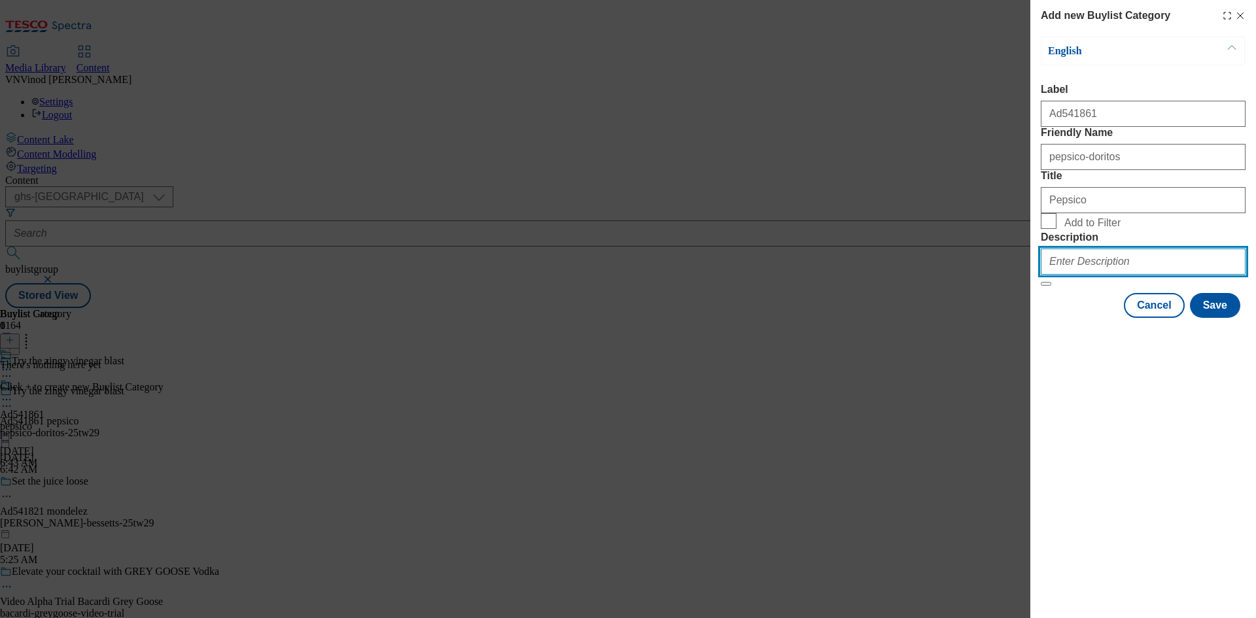
click at [1112, 275] on input "Description" at bounding box center [1143, 262] width 205 height 26
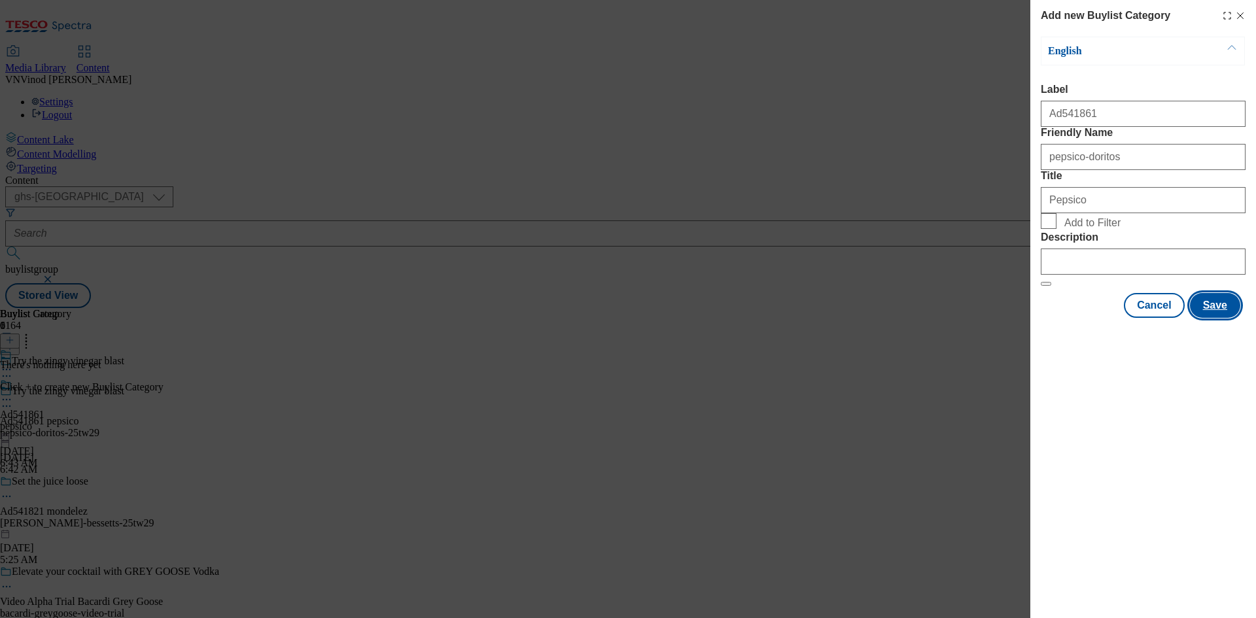
click at [1223, 318] on button "Save" at bounding box center [1215, 305] width 50 height 25
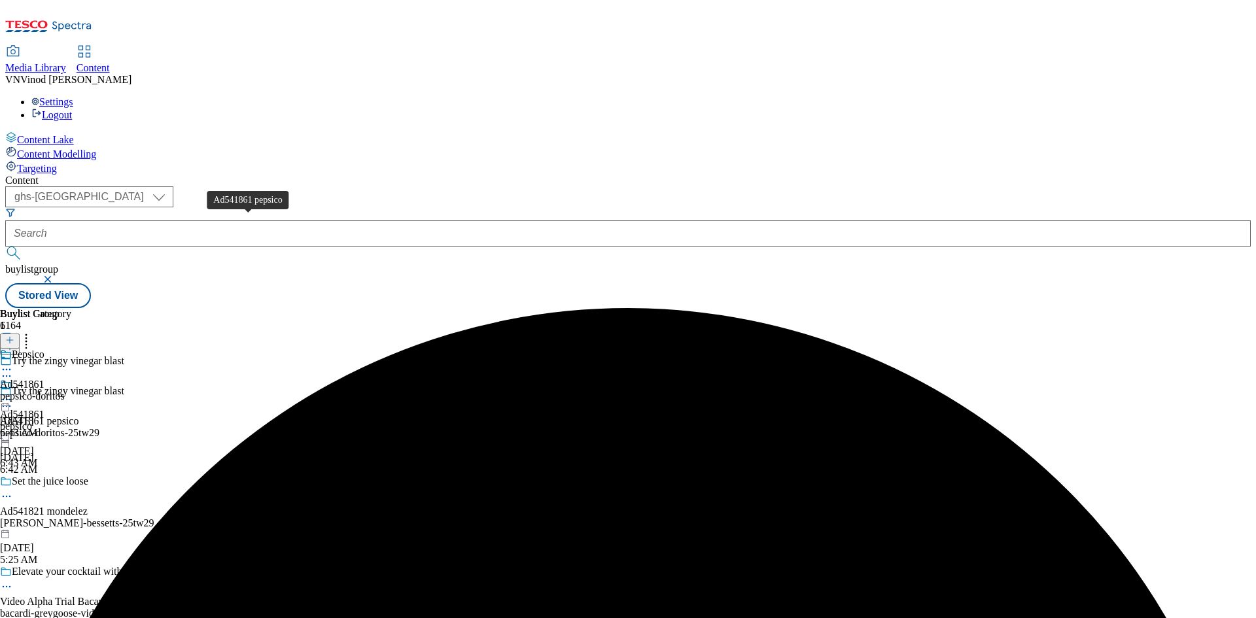
click at [79, 416] on div "Ad541861 pepsico" at bounding box center [39, 422] width 79 height 12
click at [8, 406] on circle at bounding box center [7, 407] width 2 height 2
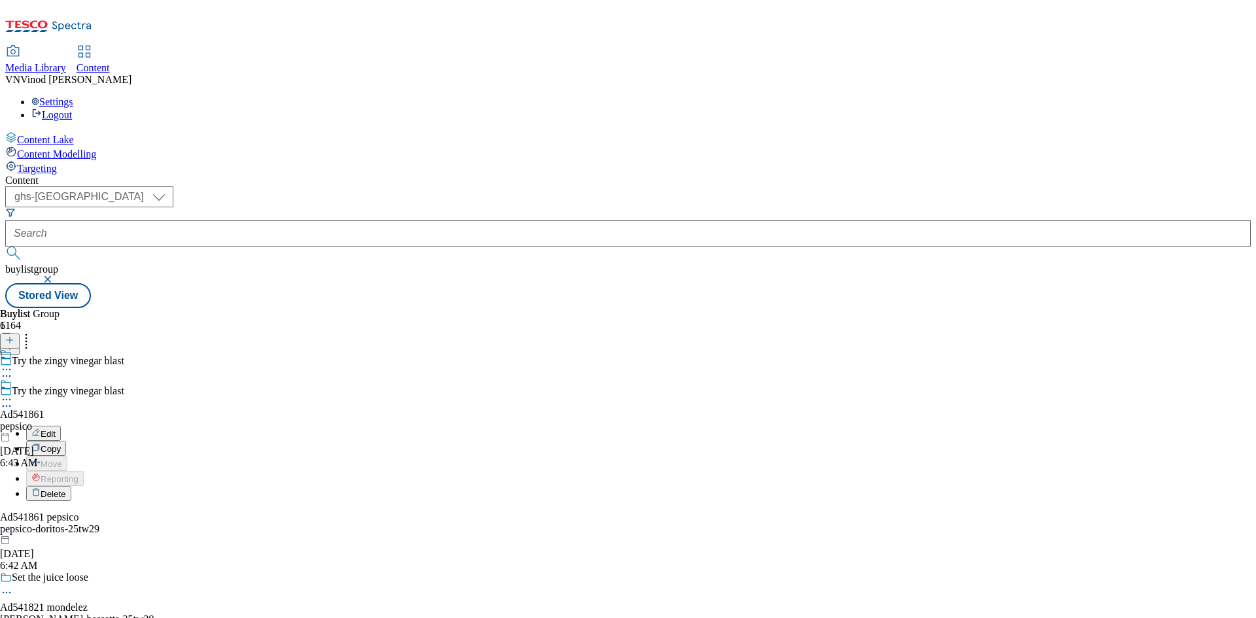
click at [61, 426] on button "Edit" at bounding box center [43, 433] width 35 height 15
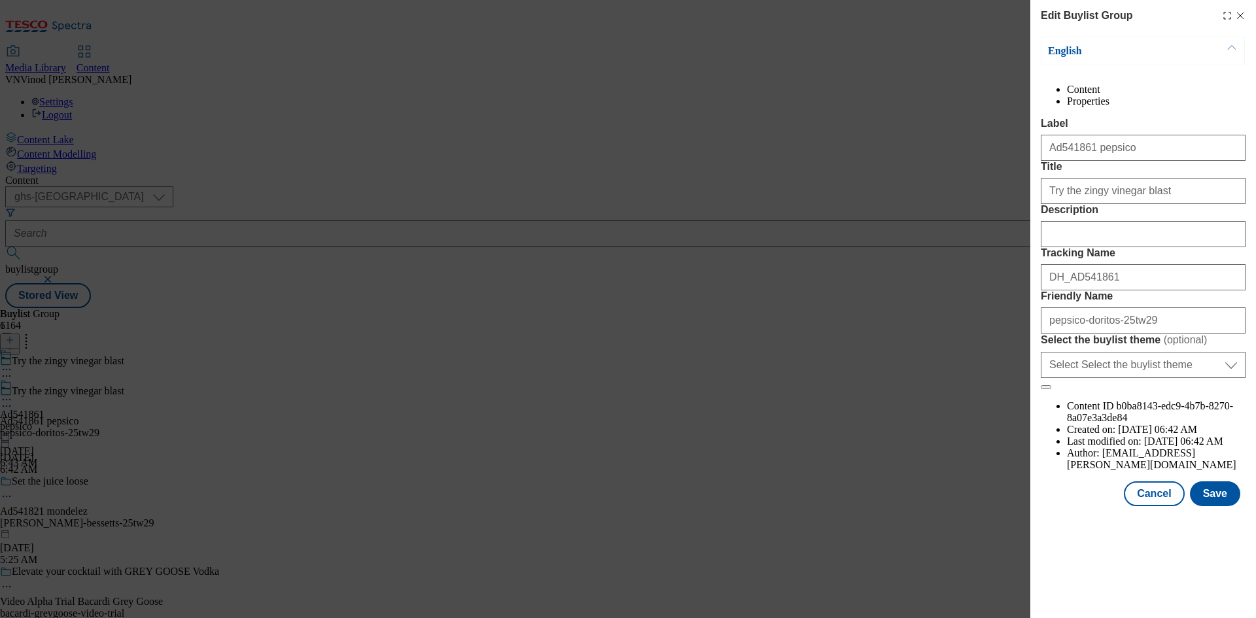
click at [1239, 14] on line "Modal" at bounding box center [1241, 16] width 6 height 6
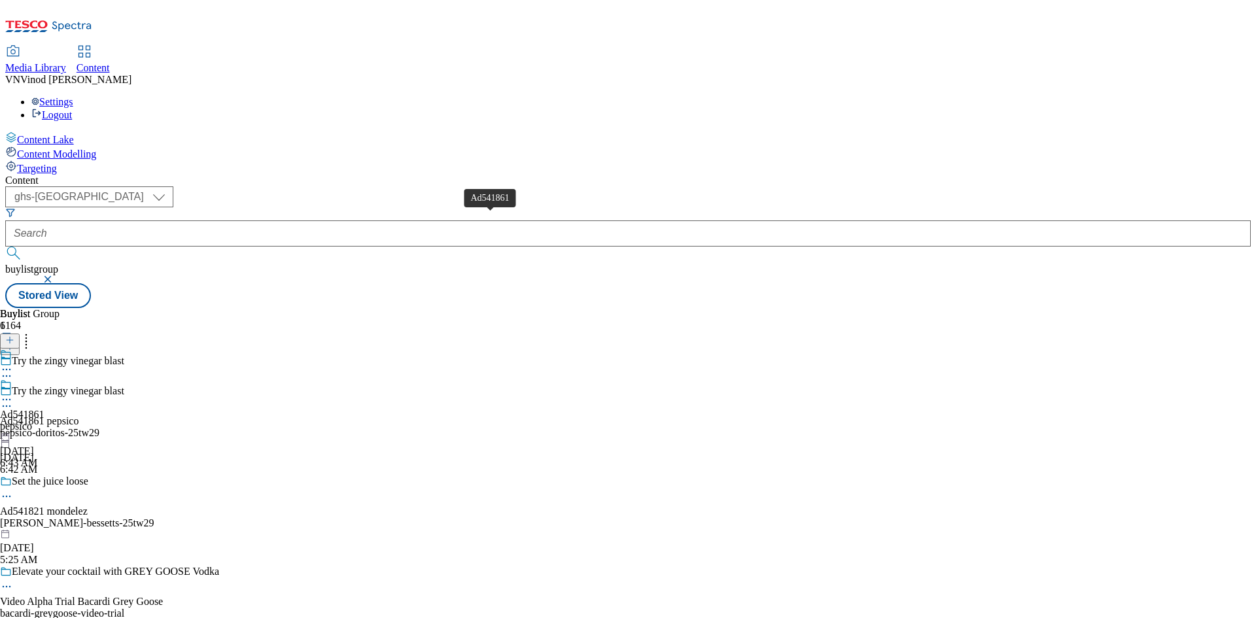
click at [45, 409] on div "Ad541861" at bounding box center [22, 415] width 45 height 12
click at [45, 379] on div "Ad541861" at bounding box center [22, 385] width 45 height 12
click at [14, 336] on icon at bounding box center [9, 340] width 9 height 9
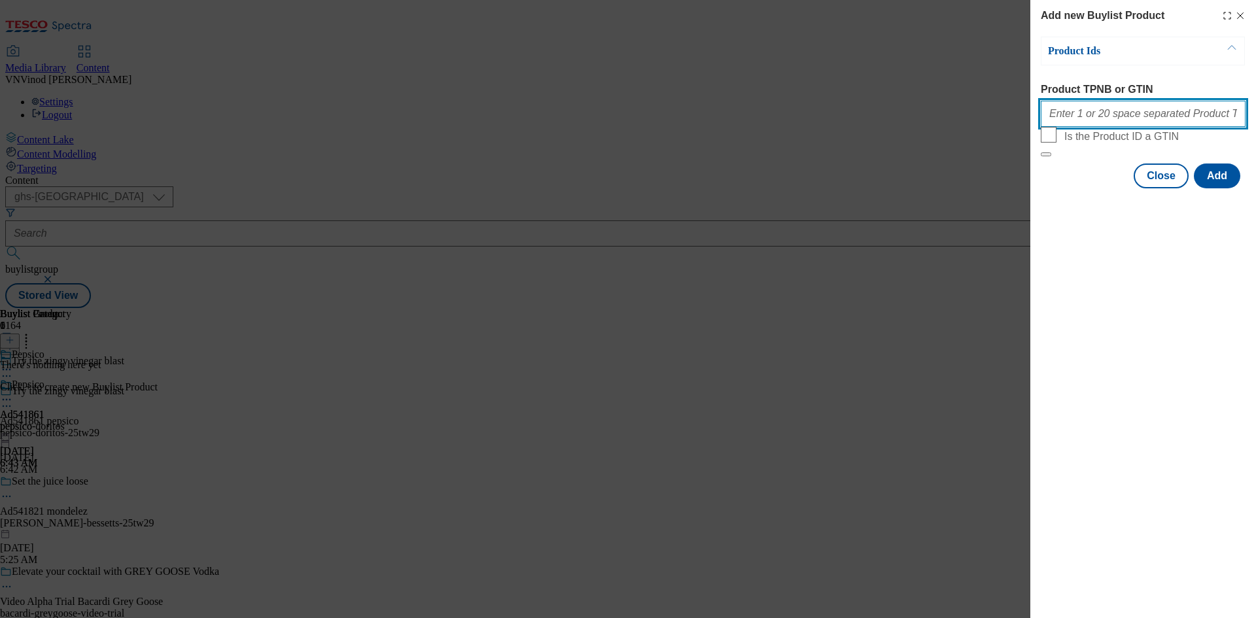
click at [1118, 122] on input "Product TPNB or GTIN" at bounding box center [1143, 114] width 205 height 26
paste input "93551127 93428741 93282629 94038187 93942575 58114140 58114059 90729009 9648680…"
type input "93551127 93428741 93282629 94038187 93942575 58114140 58114059 90729009 9648680…"
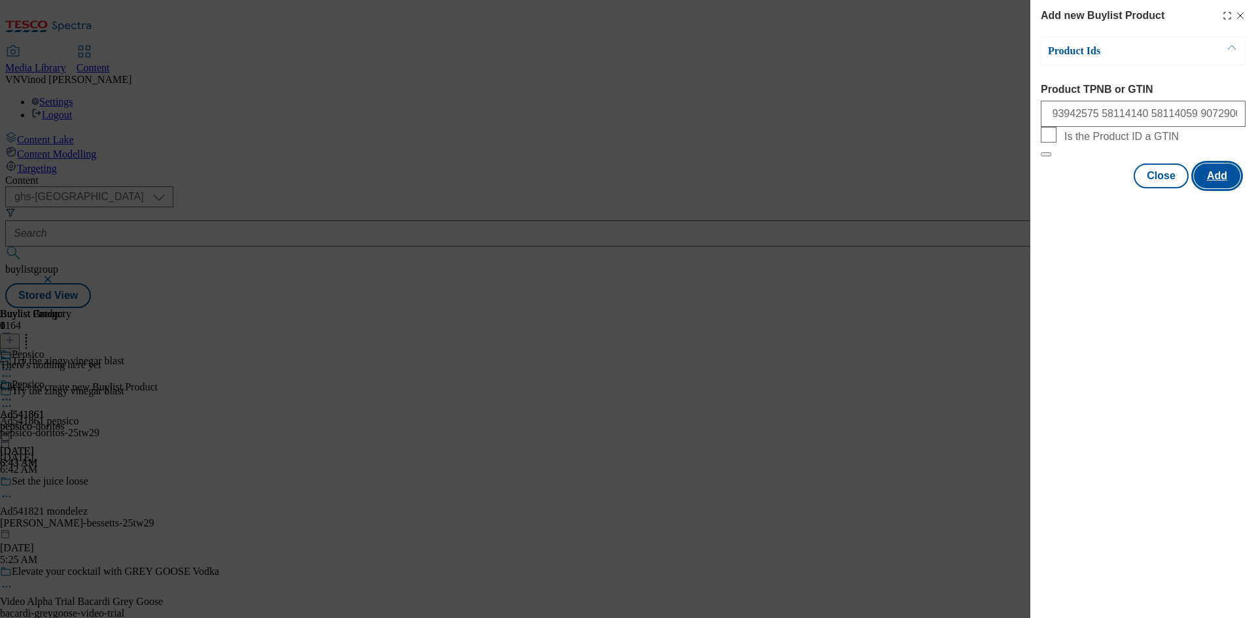
click at [1230, 188] on button "Add" at bounding box center [1217, 176] width 46 height 25
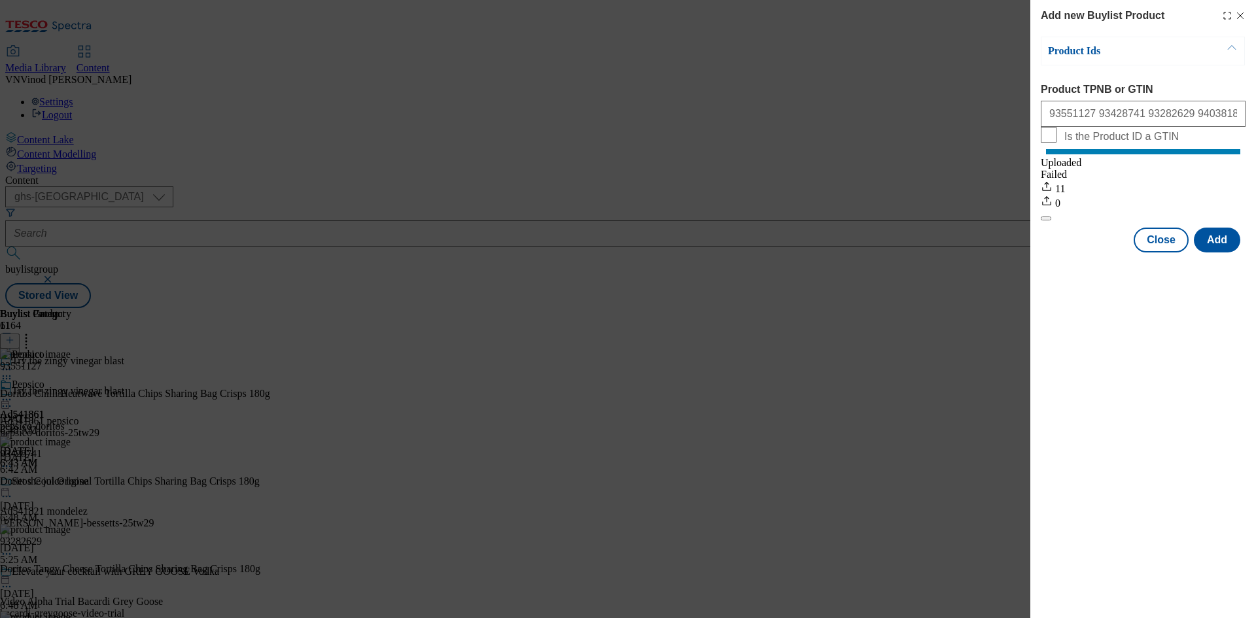
click at [1239, 16] on icon "Modal" at bounding box center [1241, 15] width 10 height 10
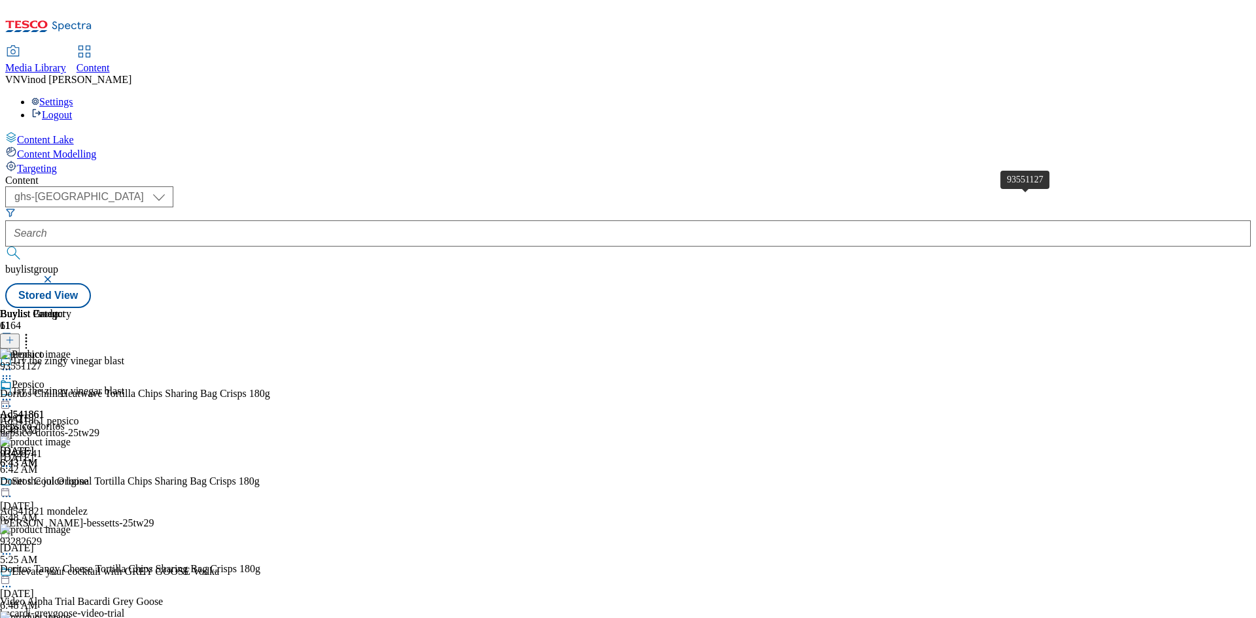
click at [41, 361] on span "93551127" at bounding box center [20, 367] width 41 height 12
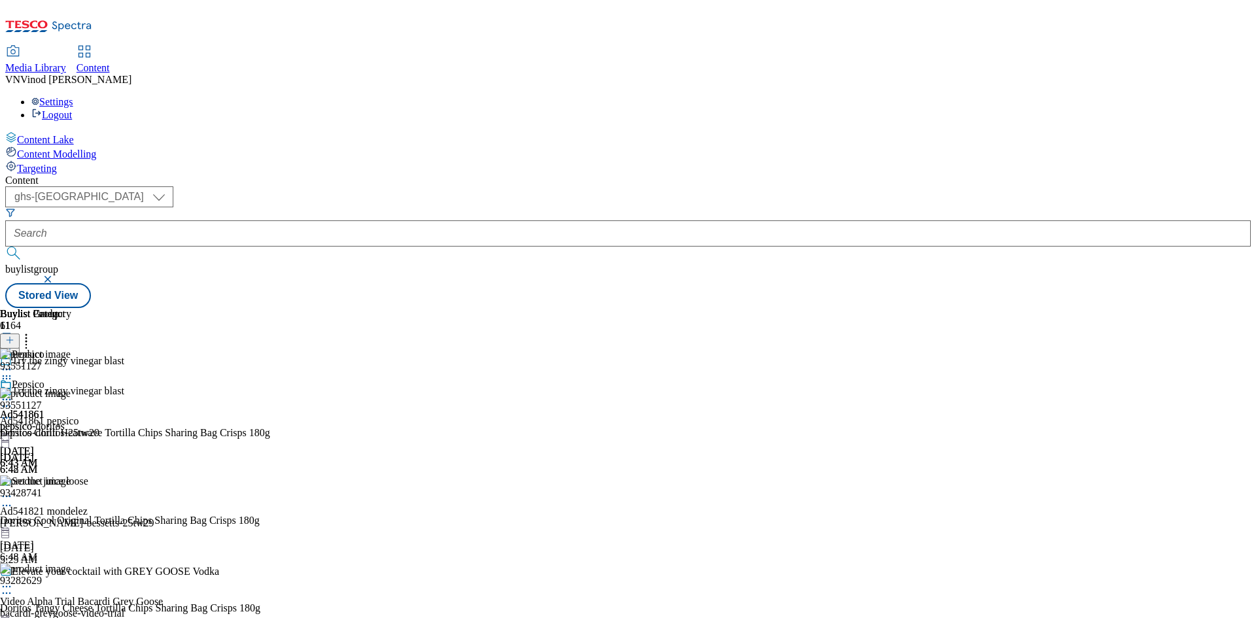
click at [270, 427] on div "Doritos Chilli Heatwave Tortilla Chips Sharing Bag Crisps 180g" at bounding box center [135, 433] width 270 height 12
copy div "Doritos Chilli Heatwave Tortilla Chips Sharing Bag Crisps 180g"
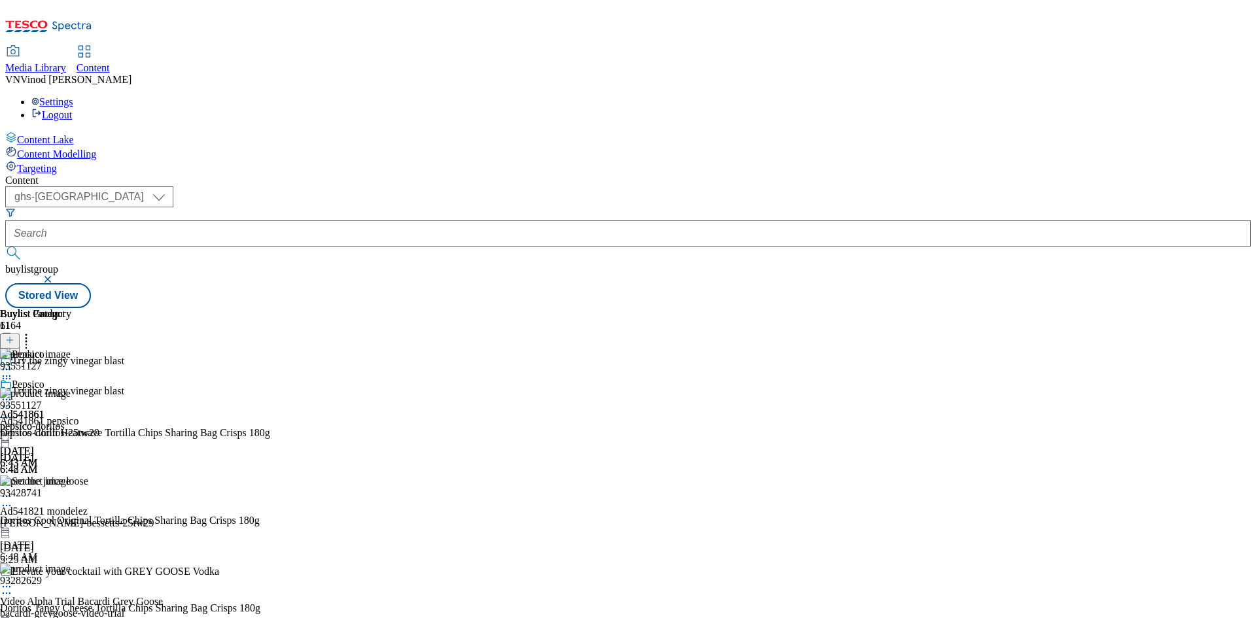
copy div "Doritos Zingy Salt & Vinegar Tortilla Chips Sharing Bag Crisps 180g"
click at [71, 446] on div "Pepsico Ad541861 pepsico-doritos Sep 5, 2025 6:43 AM" at bounding box center [35, 424] width 71 height 90
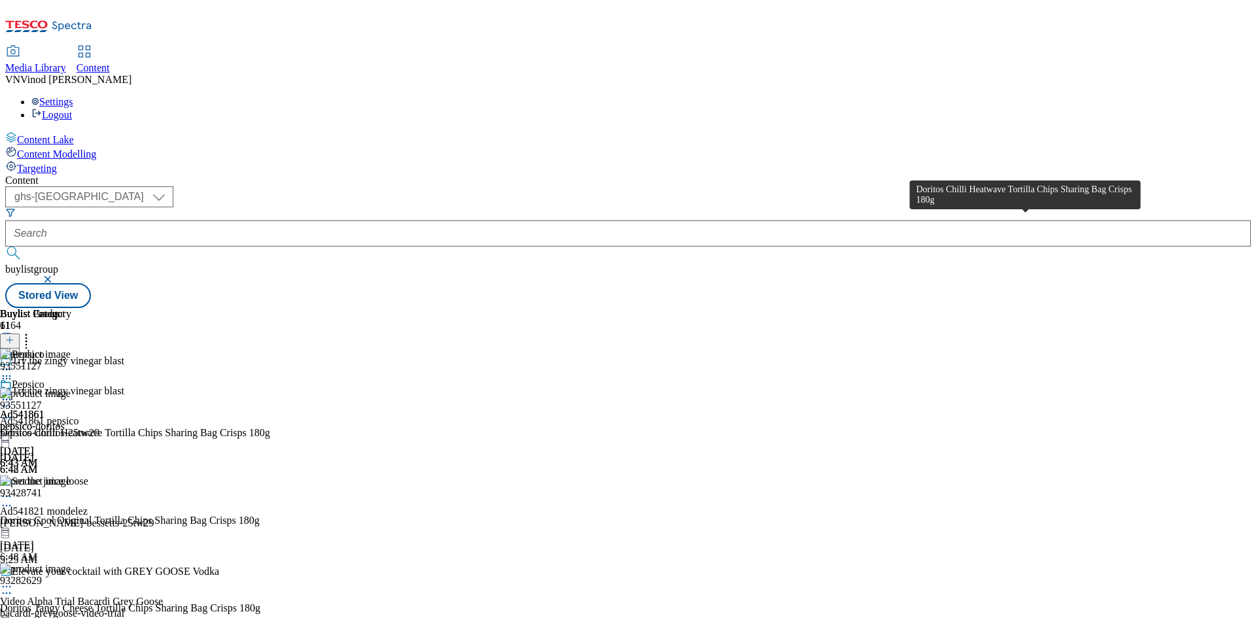
click at [270, 427] on div "Doritos Chilli Heatwave Tortilla Chips Sharing Bag Crisps 180g" at bounding box center [135, 433] width 270 height 12
copy div "Doritos Chilli Heatwave Tortilla Chips Sharing Bag Crisps 180g"
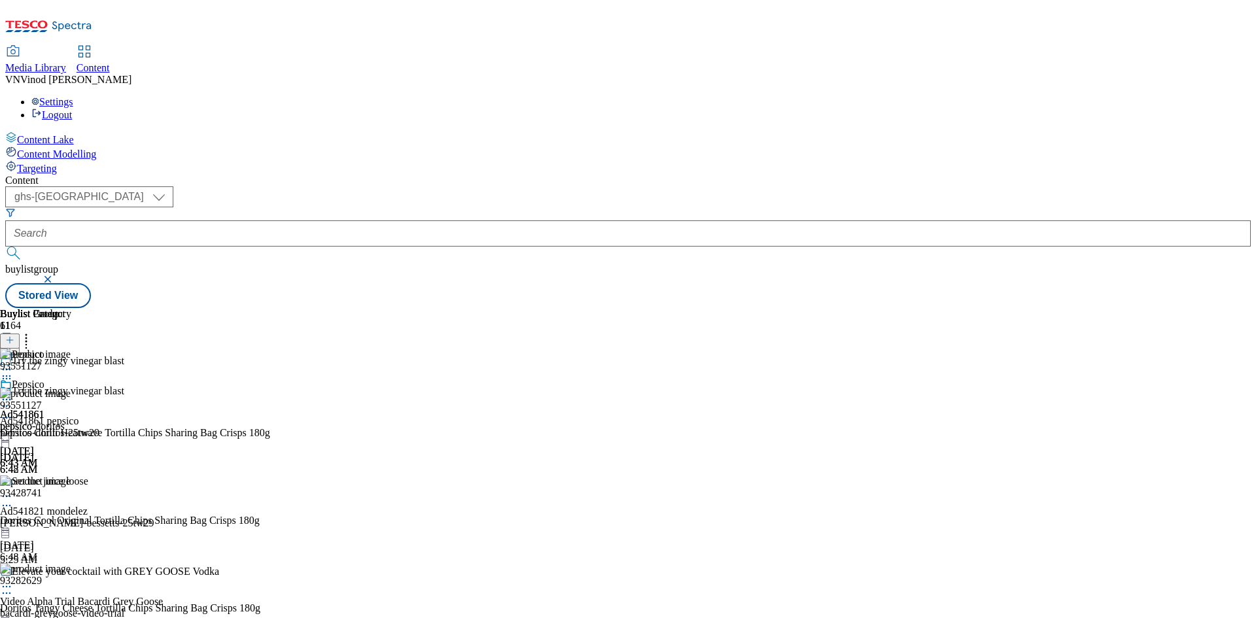
click at [5, 406] on circle at bounding box center [4, 407] width 2 height 2
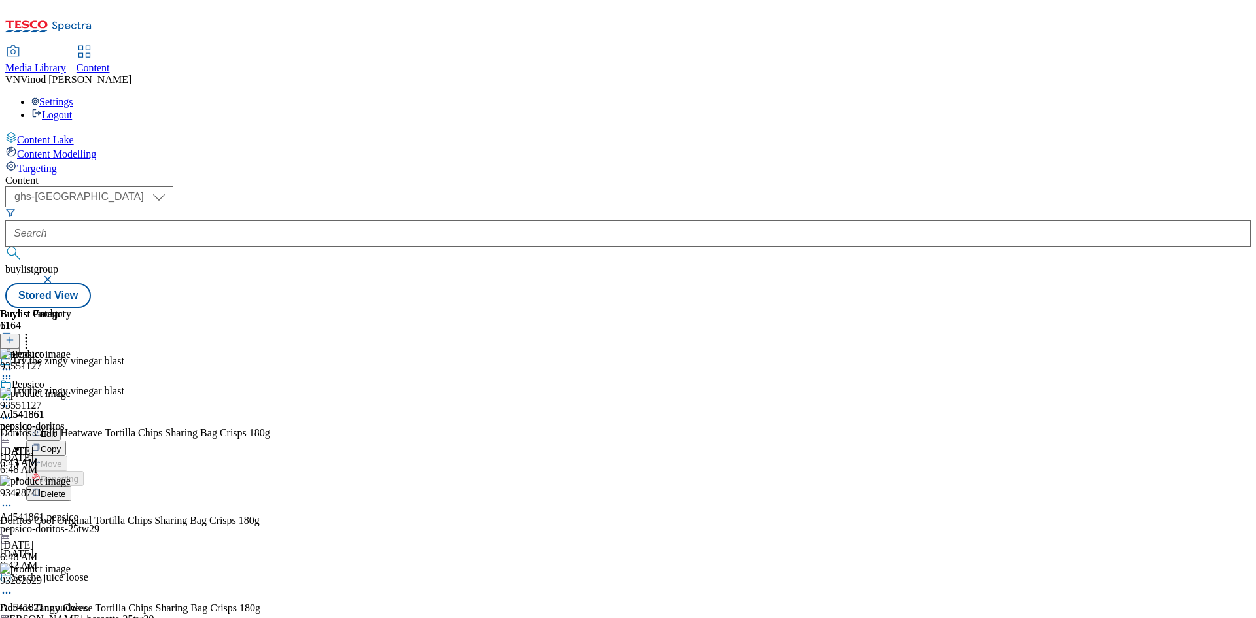
click at [61, 426] on button "Edit" at bounding box center [43, 433] width 35 height 15
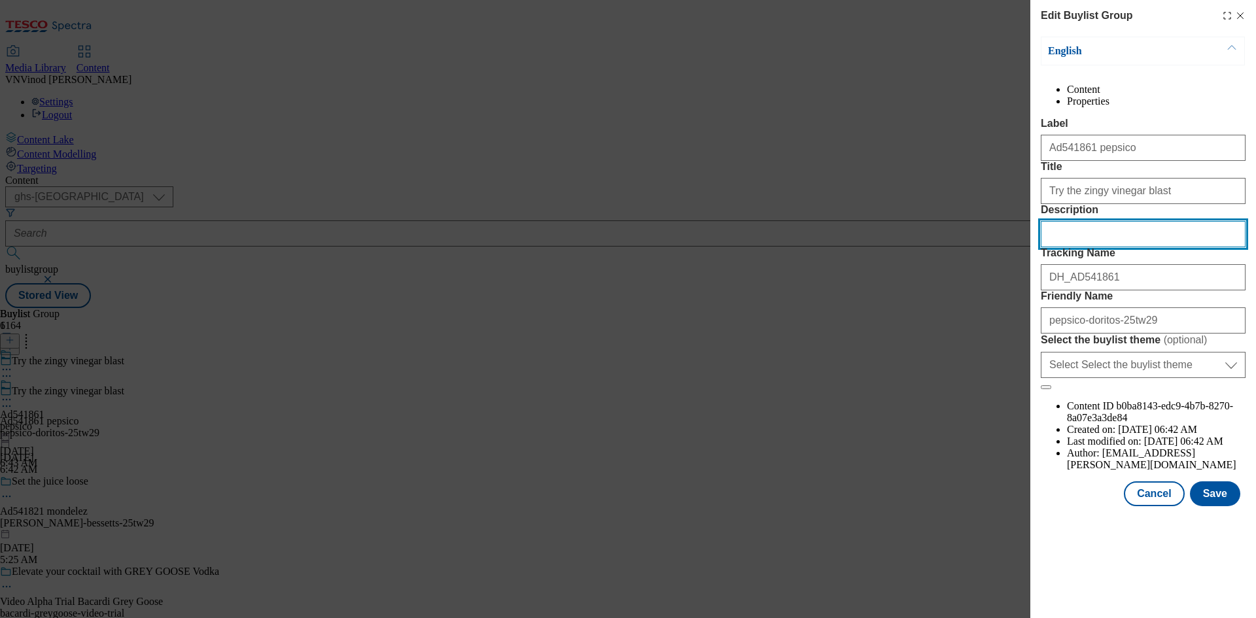
click at [1096, 247] on input "Description" at bounding box center [1143, 234] width 205 height 26
paste input "Doritos Chilli Heatwave Tortilla Chips Sharing Bag Crisps 180g"
type input "Doritos Chilli Heatwave Tortilla Chips Sharing Bag Crisps 180g"
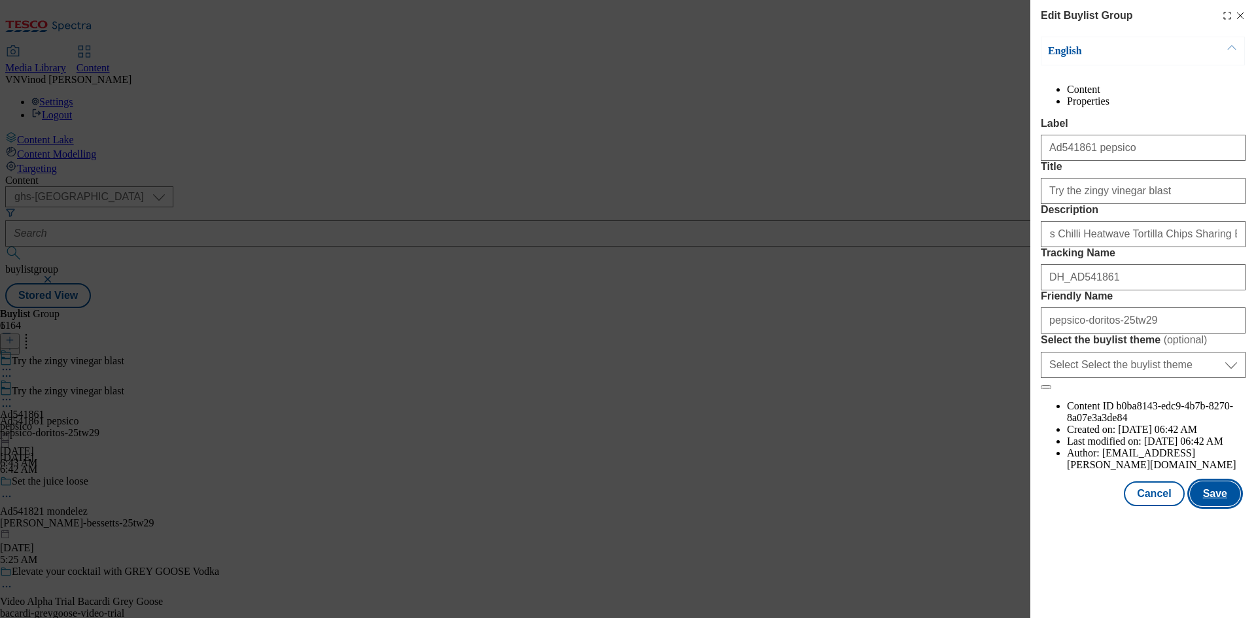
click at [1230, 507] on button "Save" at bounding box center [1215, 494] width 50 height 25
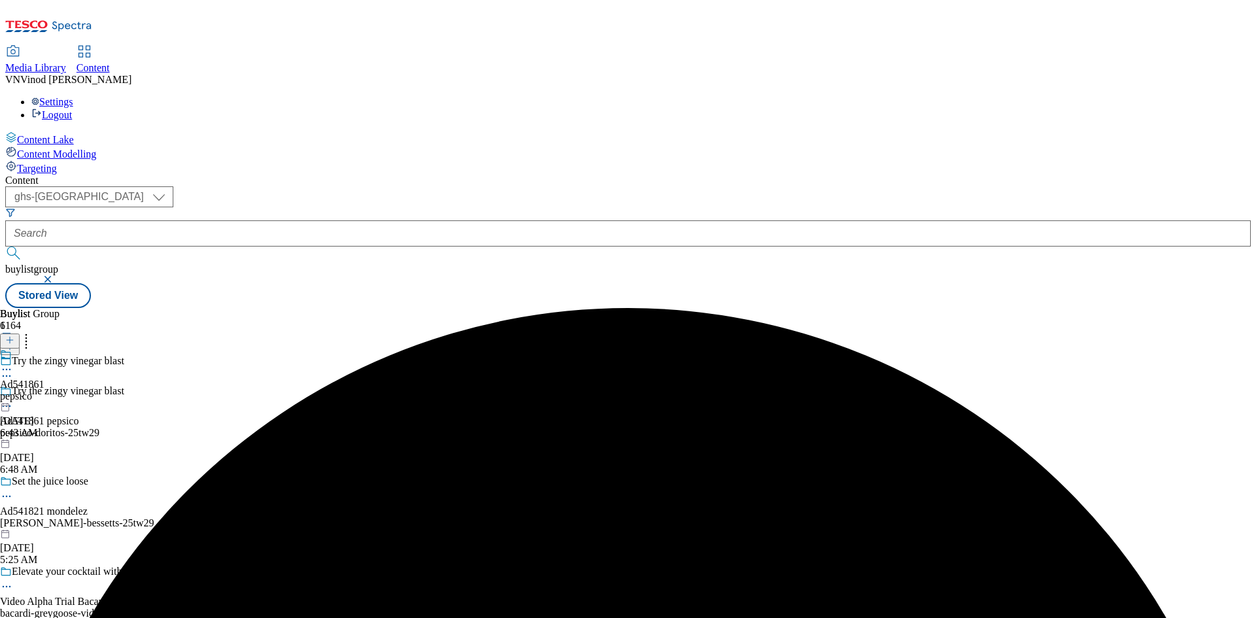
click at [13, 363] on icon at bounding box center [6, 369] width 13 height 13
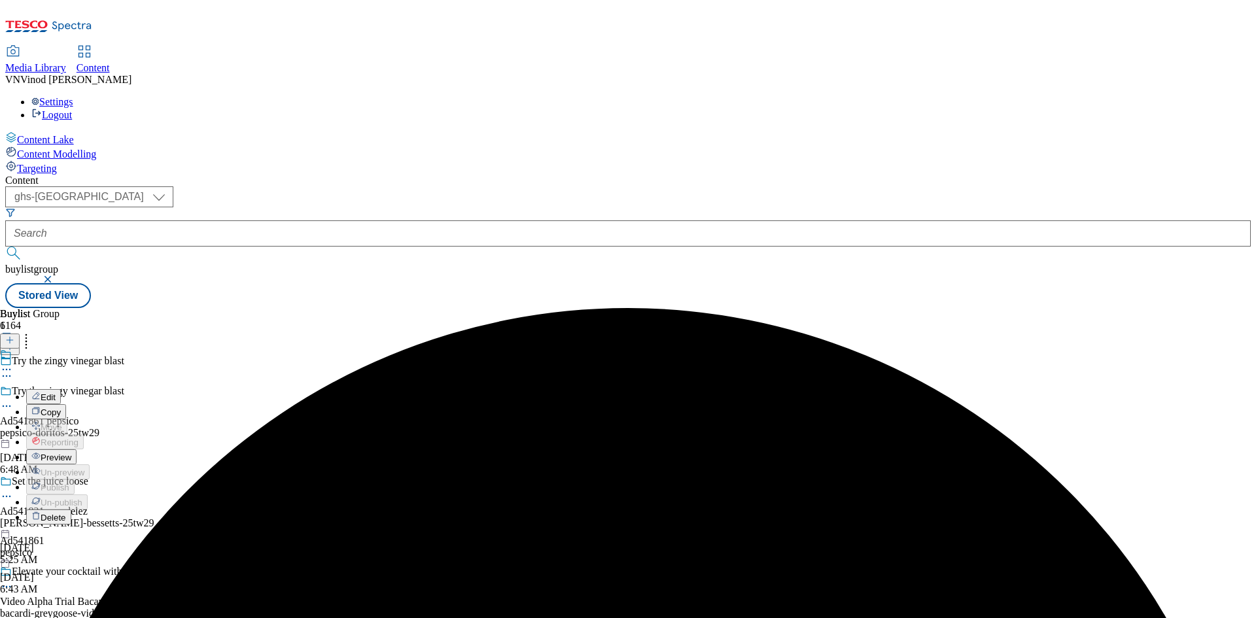
click at [61, 389] on button "Edit" at bounding box center [43, 396] width 35 height 15
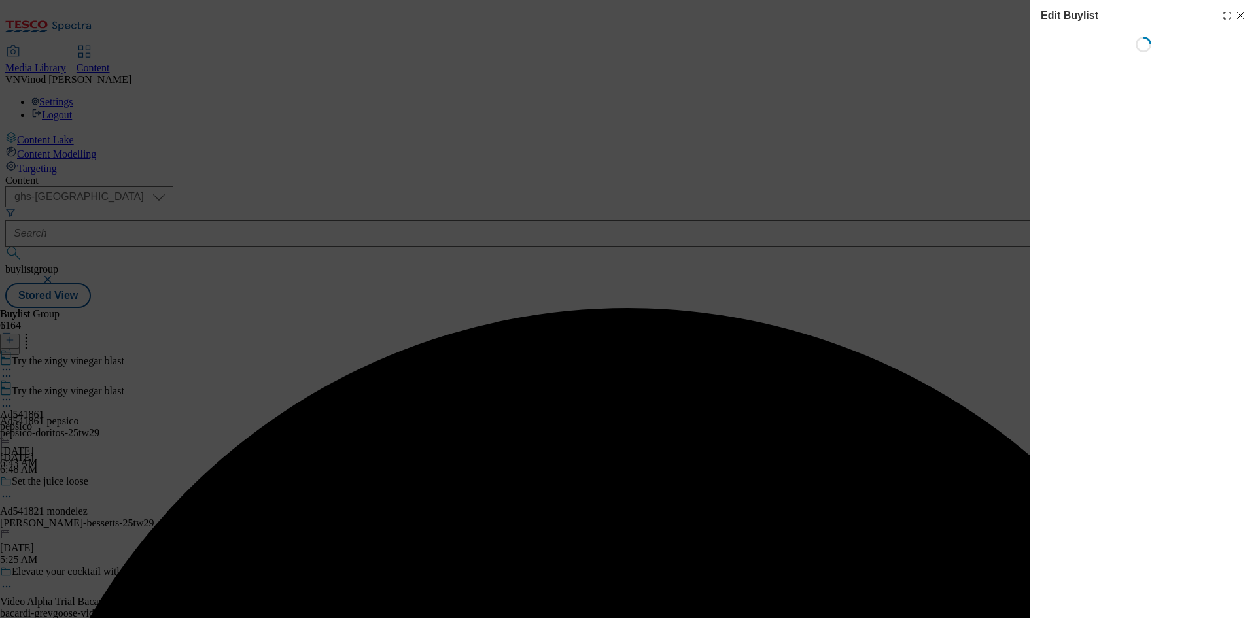
select select "tactical"
select select "supplier funded short term 1-3 weeks"
select select "dunnhumby"
select select "Banner"
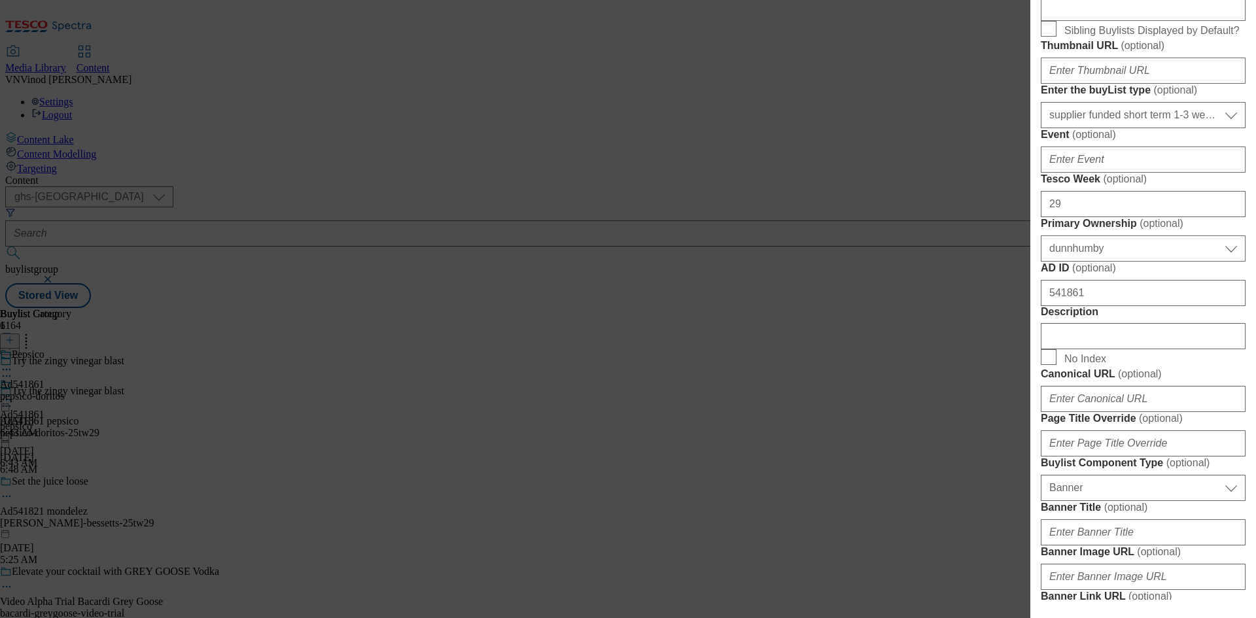
scroll to position [589, 0]
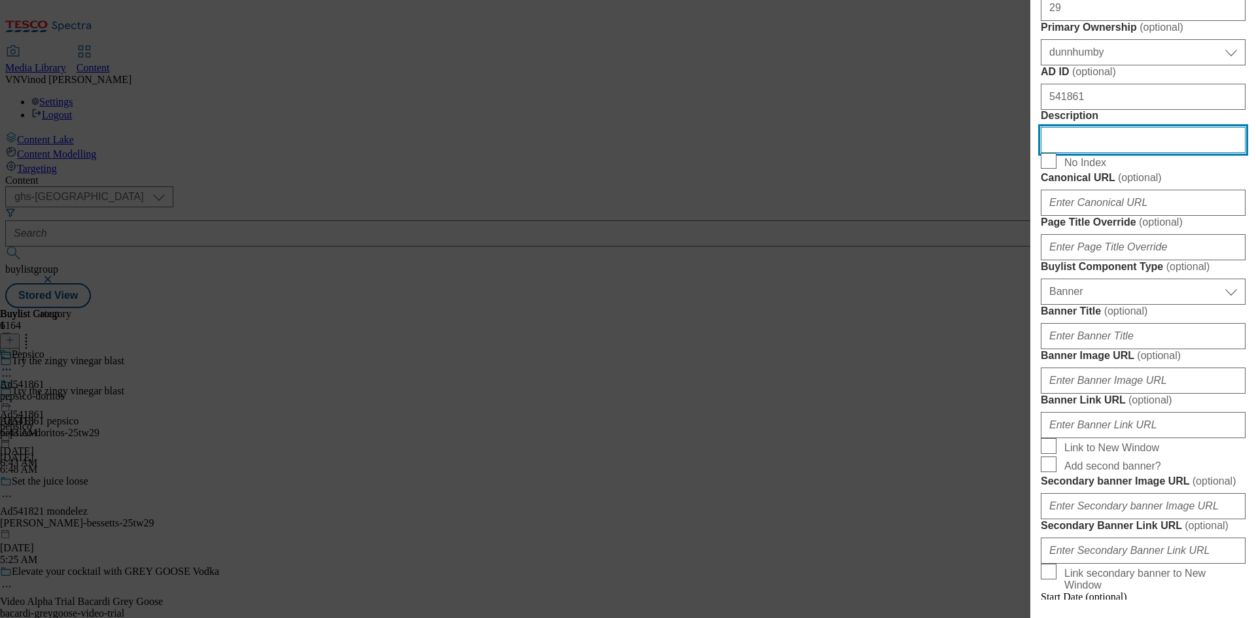
click at [1105, 153] on input "Description" at bounding box center [1143, 140] width 205 height 26
paste input "Doritos Chilli Heatwave Tortilla Chips Sharing Bag Crisps 180g"
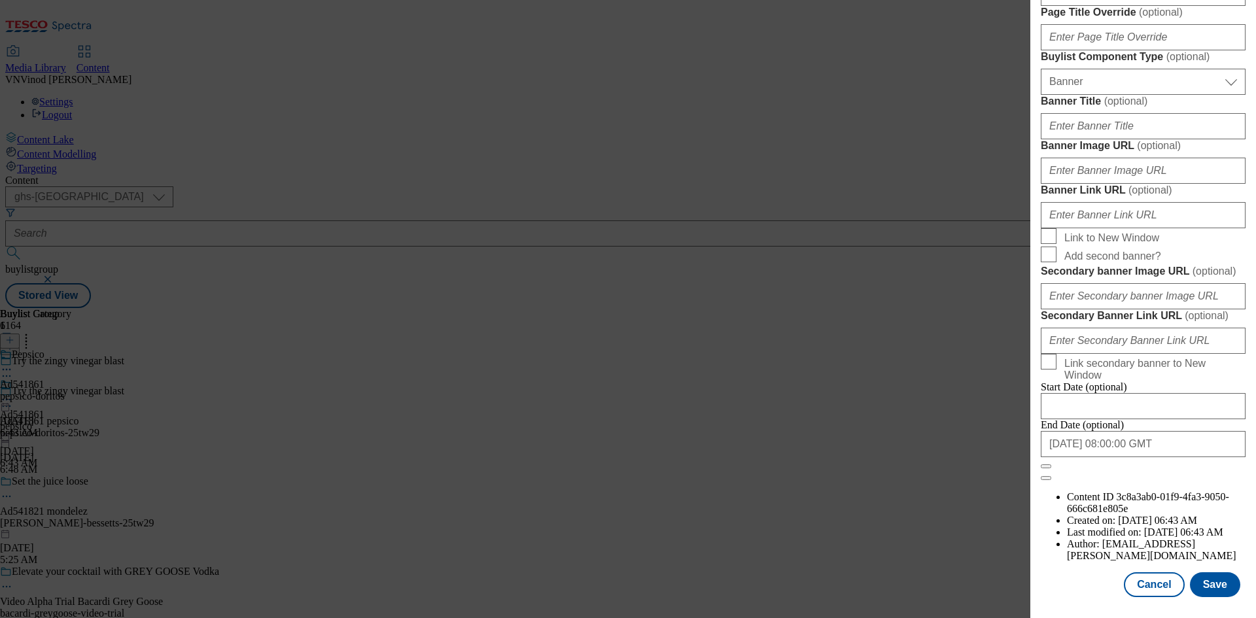
scroll to position [1285, 0]
type input "Doritos Chilli Heatwave Tortilla Chips Sharing Bag Crisps 180g"
click at [1204, 580] on button "Save" at bounding box center [1215, 585] width 50 height 25
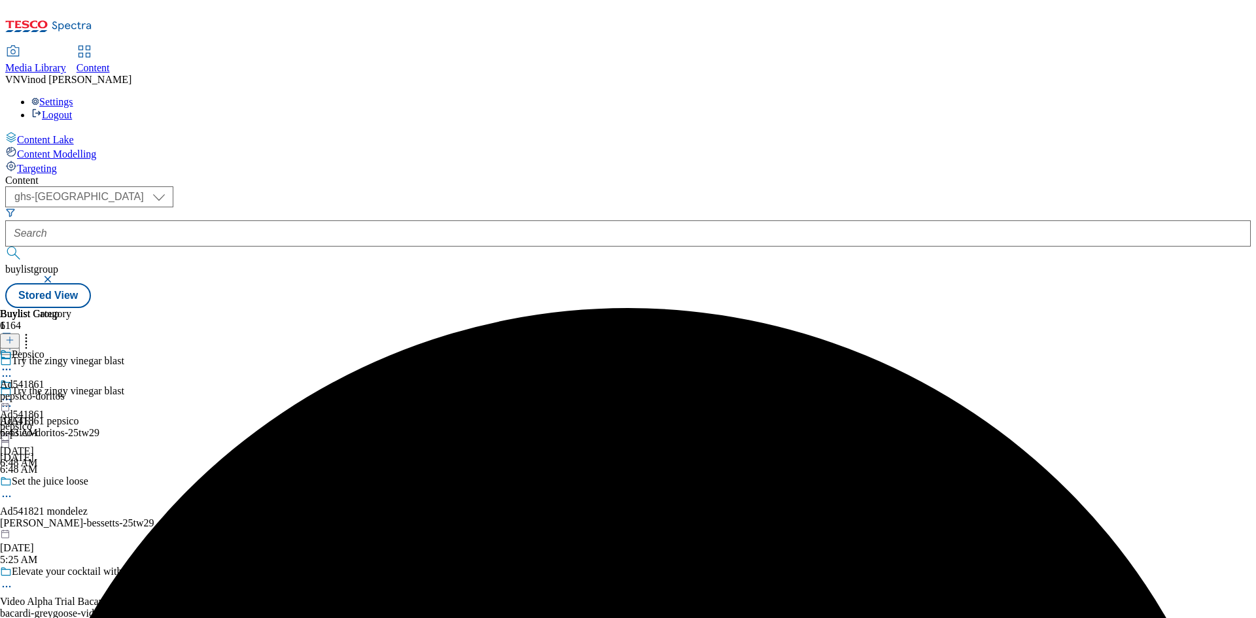
click at [5, 369] on circle at bounding box center [4, 370] width 2 height 2
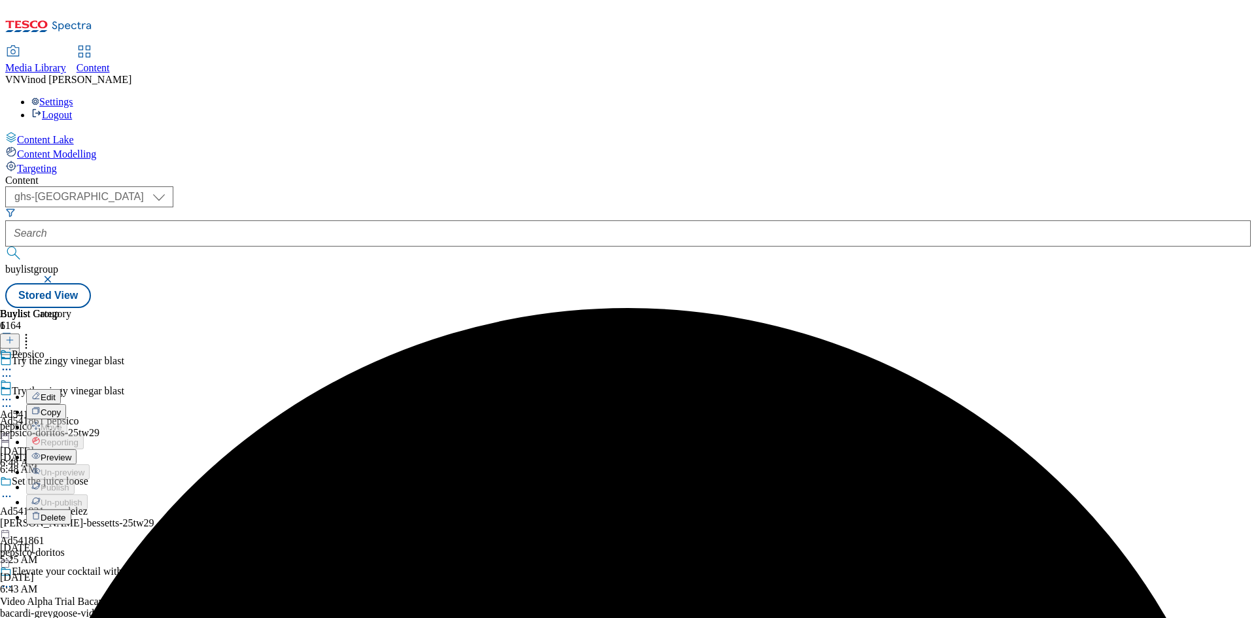
click at [61, 389] on button "Edit" at bounding box center [43, 396] width 35 height 15
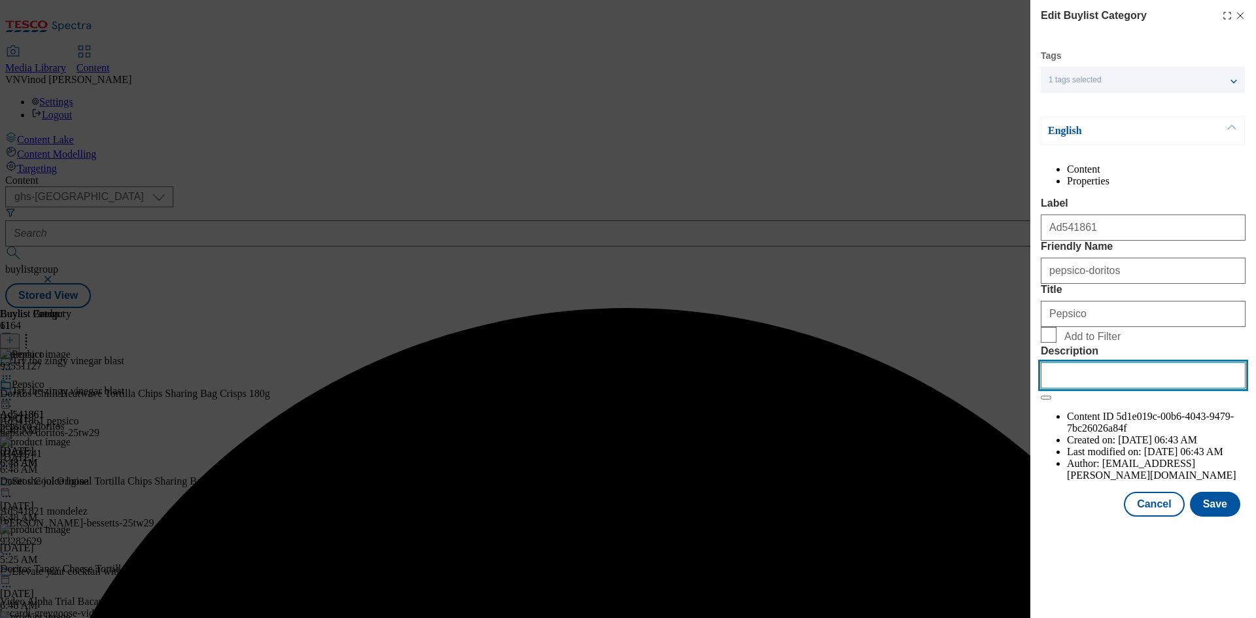
click at [1115, 389] on input "Description" at bounding box center [1143, 376] width 205 height 26
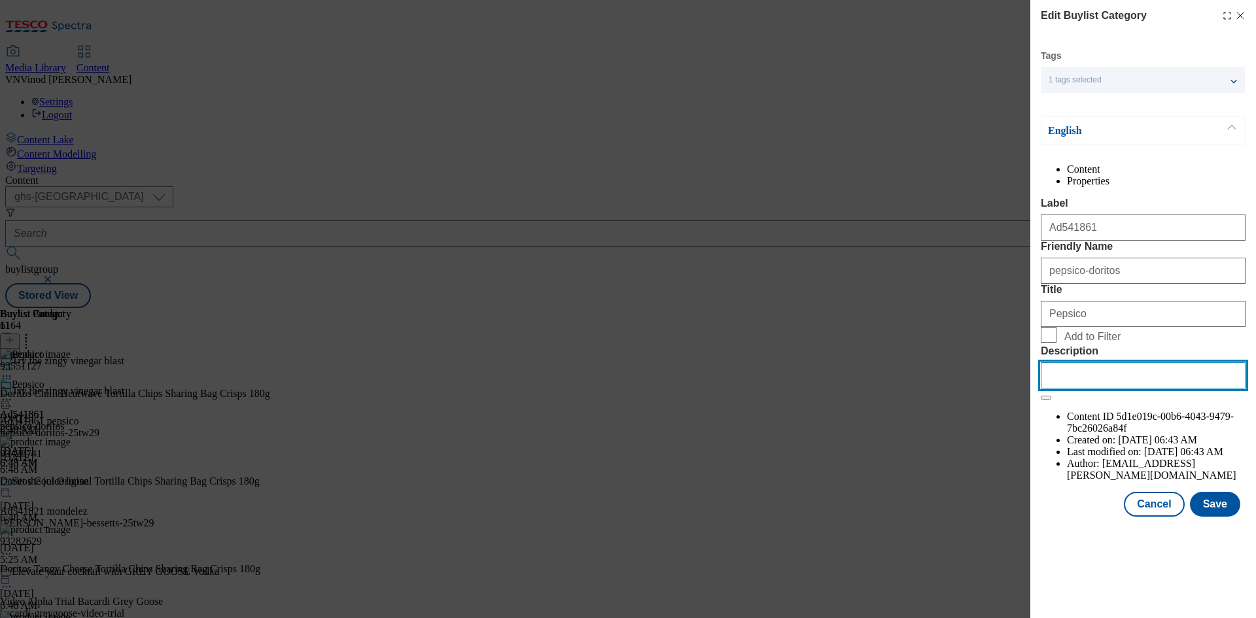
paste input "Doritos Chilli Heatwave Tortilla Chips Sharing Bag Crisps 180g"
type input "Doritos Chilli Heatwave Tortilla Chips Sharing Bag Crisps 180g"
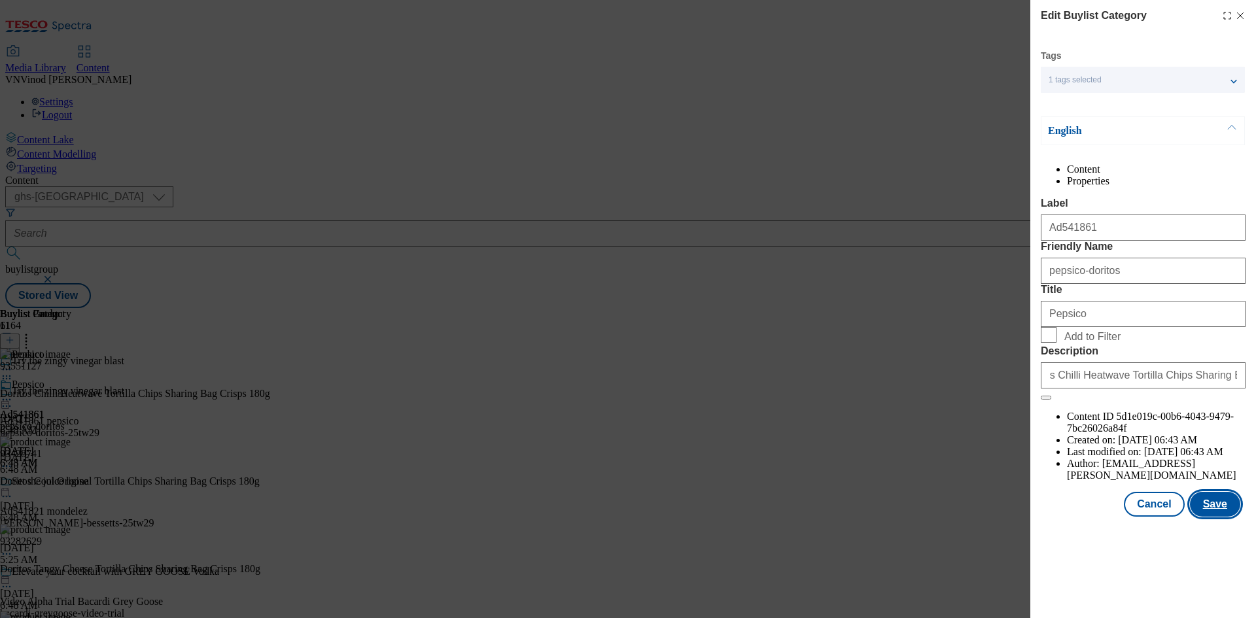
click at [1230, 517] on button "Save" at bounding box center [1215, 504] width 50 height 25
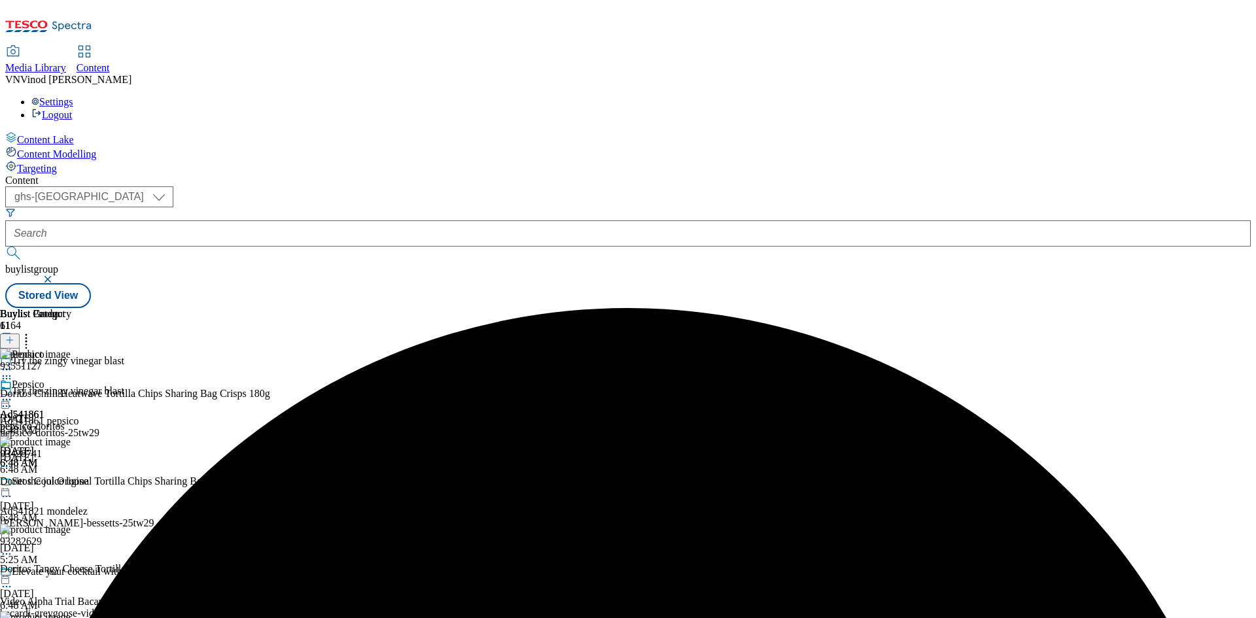
scroll to position [327, 0]
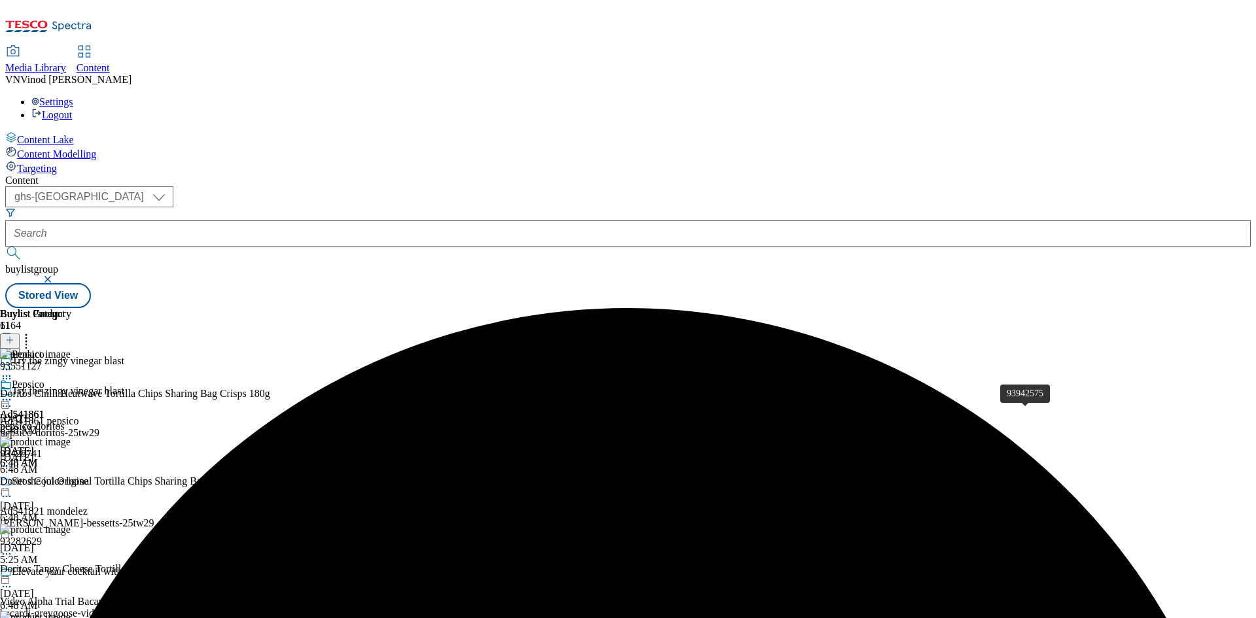
copy div "Doritos Zingy Salt & Vinegar Tortilla Chips Sharing Bag Crisps 180g"
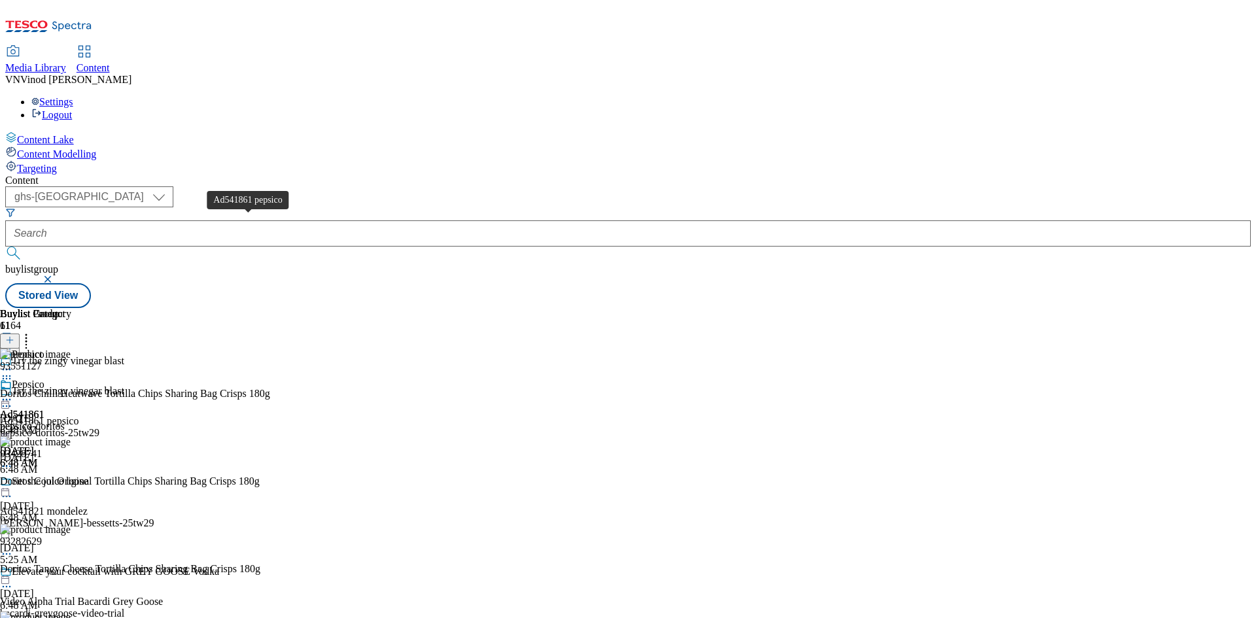
click at [79, 416] on div "Ad541861 pepsico" at bounding box center [39, 422] width 79 height 12
